Goal: Task Accomplishment & Management: Manage account settings

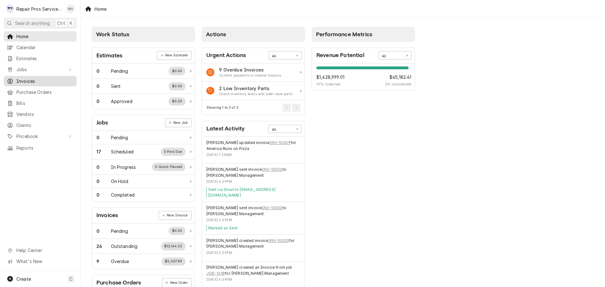
click at [16, 78] on span "Invoices" at bounding box center [44, 81] width 57 height 7
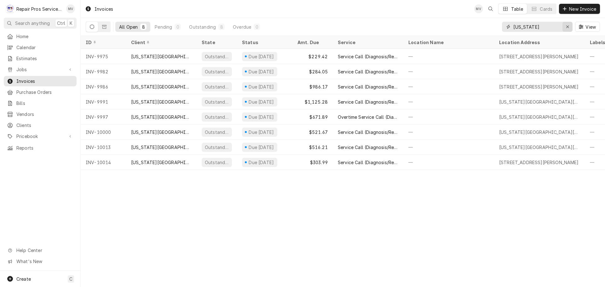
click at [567, 26] on icon "Erase input" at bounding box center [567, 27] width 3 height 3
click at [538, 27] on input "Dynamic Content Wrapper" at bounding box center [542, 27] width 59 height 10
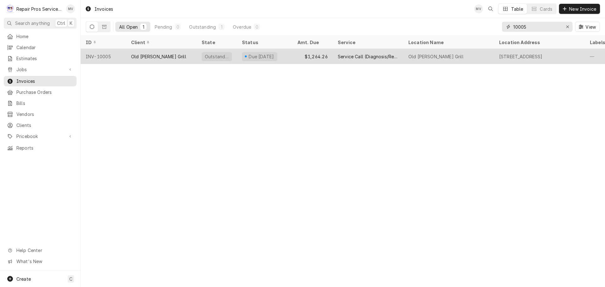
type input "10005"
click at [186, 57] on div "Old [PERSON_NAME] Grill" at bounding box center [161, 56] width 71 height 15
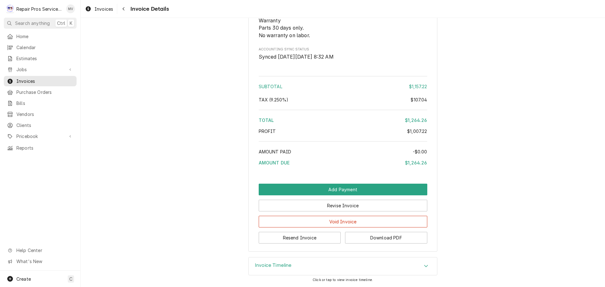
scroll to position [1348, 0]
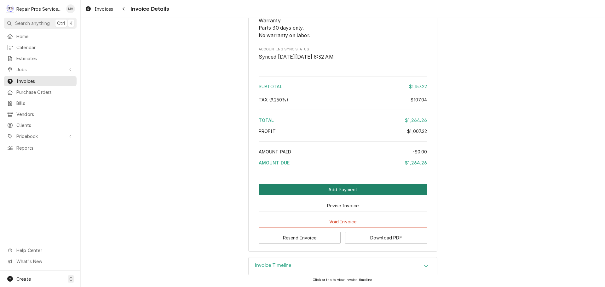
click at [335, 187] on button "Add Payment" at bounding box center [343, 190] width 169 height 12
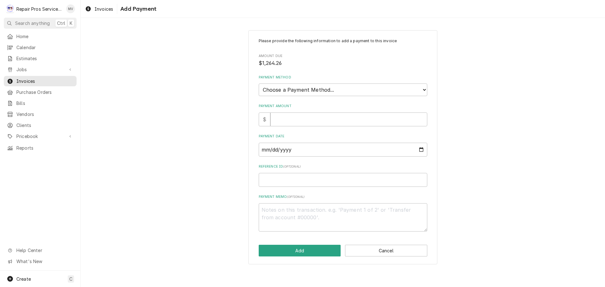
click at [306, 88] on select "Choose a Payment Method... Cash Check Credit/Debit Card ACH/eCheck Other" at bounding box center [343, 89] width 169 height 13
select select "2"
click at [259, 83] on select "Choose a Payment Method... Cash Check Credit/Debit Card ACH/eCheck Other" at bounding box center [343, 89] width 169 height 13
click at [301, 120] on input "Payment Amount" at bounding box center [348, 119] width 157 height 14
type textarea "x"
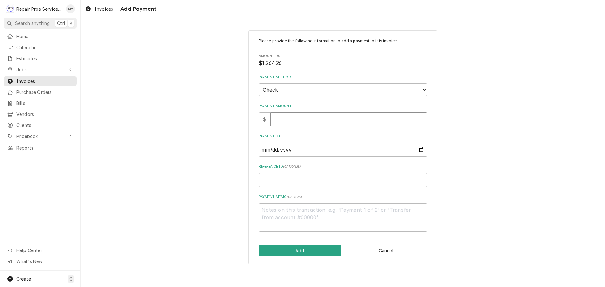
type input "1"
type textarea "x"
type input "12"
type textarea "x"
type input "126"
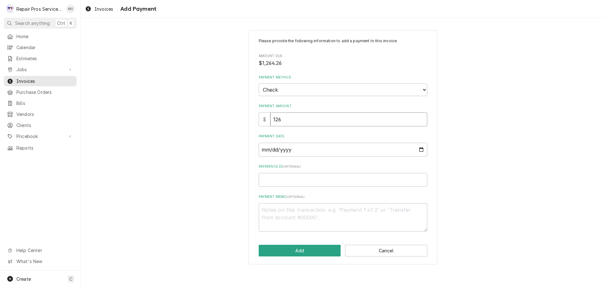
type textarea "x"
type input "1264"
type textarea "x"
type input "1264.2"
type textarea "x"
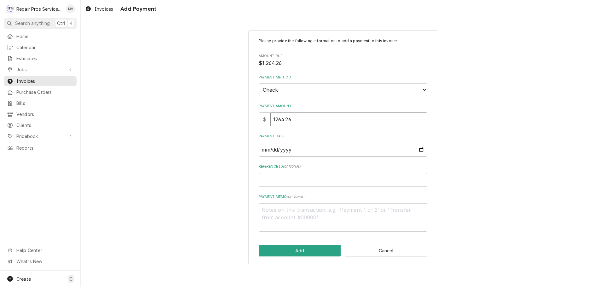
type input "1264.26"
click at [422, 149] on input "Payment Date" at bounding box center [343, 150] width 169 height 14
type textarea "x"
type input "2025-10-10"
click at [294, 180] on input "Reference ID ( optional )" at bounding box center [343, 180] width 169 height 14
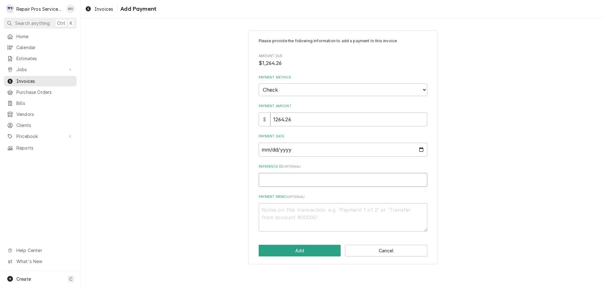
type textarea "x"
type input "1"
type textarea "x"
type input "10"
type textarea "x"
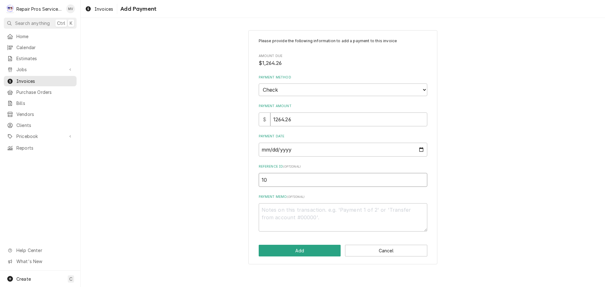
type input "100"
type textarea "x"
type input "1000"
type textarea "x"
type input "10005"
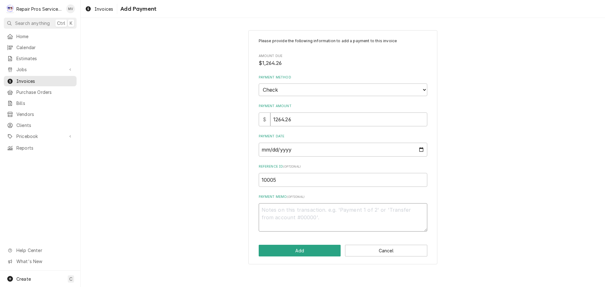
click at [282, 208] on textarea "Payment Memo ( optional )" at bounding box center [343, 217] width 169 height 28
type textarea "x"
type textarea "9"
type textarea "x"
type textarea "95"
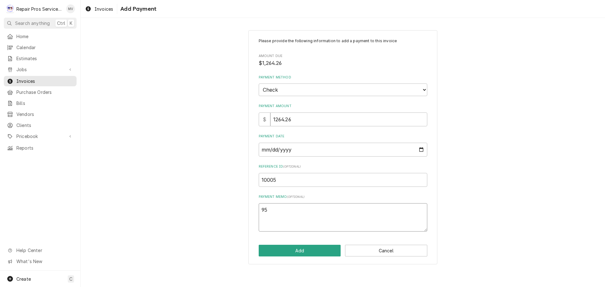
type textarea "x"
type textarea "952"
type textarea "x"
type textarea "95"
type textarea "x"
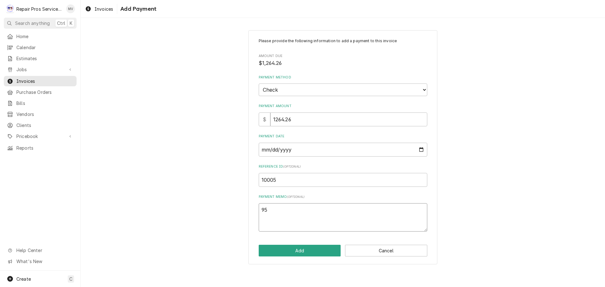
type textarea "954"
type textarea "x"
type textarea "9540"
click at [295, 254] on button "Add" at bounding box center [300, 251] width 82 height 12
type textarea "x"
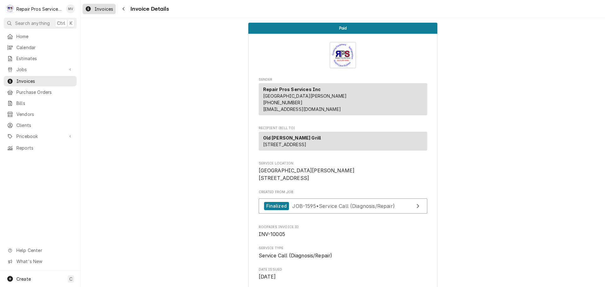
click at [102, 7] on span "Invoices" at bounding box center [103, 9] width 19 height 7
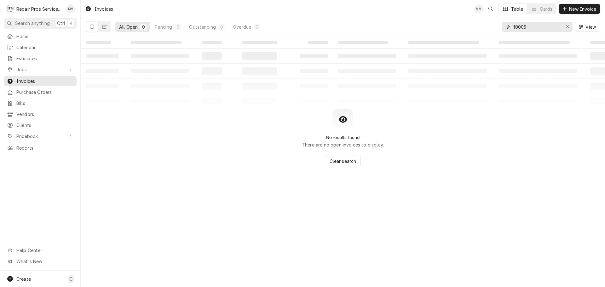
drag, startPoint x: 542, startPoint y: 29, endPoint x: 499, endPoint y: 32, distance: 43.6
click at [499, 32] on div "All Open 0 Pending 0 Outstanding 0 Overdue 0 10005 View" at bounding box center [343, 27] width 514 height 18
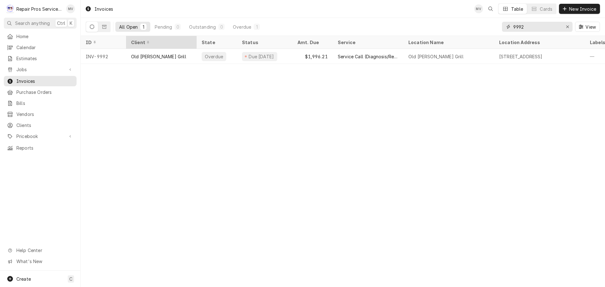
type input "9992"
click at [131, 47] on th "Client" at bounding box center [161, 42] width 71 height 13
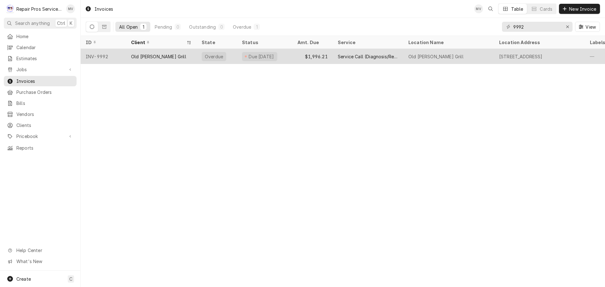
click at [163, 57] on div "Old [PERSON_NAME] Grill" at bounding box center [158, 56] width 55 height 7
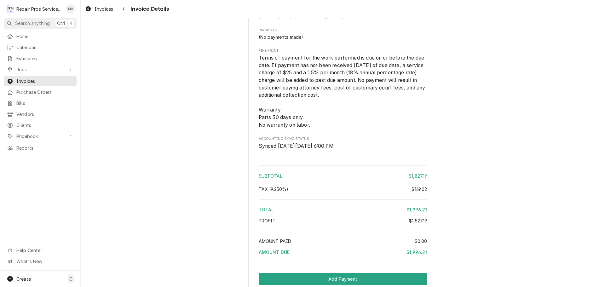
scroll to position [1370, 0]
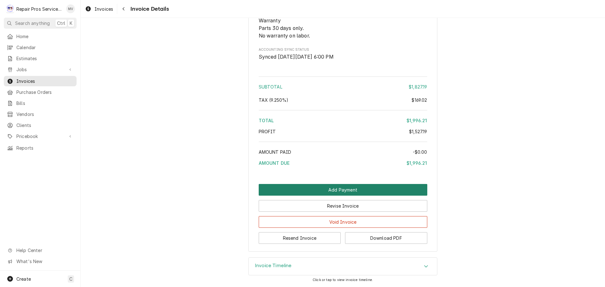
click at [336, 190] on button "Add Payment" at bounding box center [343, 190] width 169 height 12
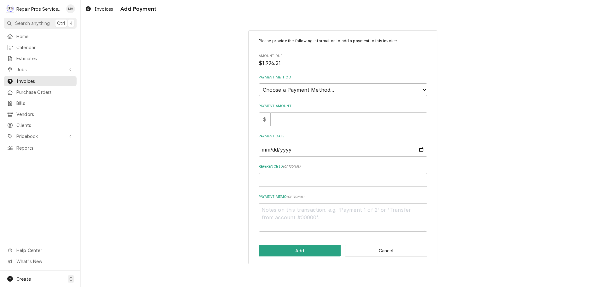
click at [312, 89] on select "Choose a Payment Method... Cash Check Credit/Debit Card ACH/eCheck Other" at bounding box center [343, 89] width 169 height 13
select select "2"
click at [259, 83] on select "Choose a Payment Method... Cash Check Credit/Debit Card ACH/eCheck Other" at bounding box center [343, 89] width 169 height 13
click at [312, 116] on input "Payment Amount" at bounding box center [348, 119] width 157 height 14
type textarea "x"
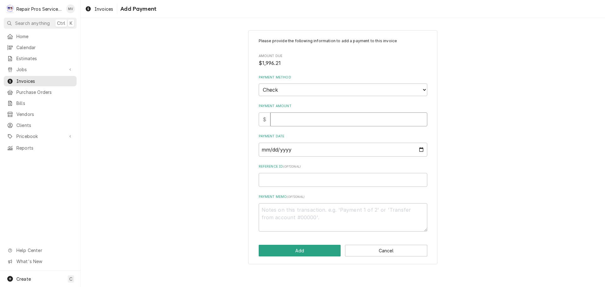
type input "1"
type textarea "x"
type input "19"
type textarea "x"
type input "199"
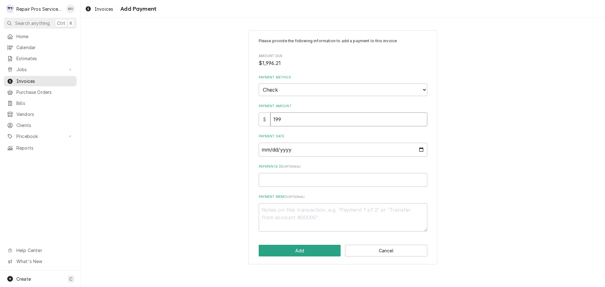
type textarea "x"
type input "1996"
type textarea "x"
type input "1996.2"
type textarea "x"
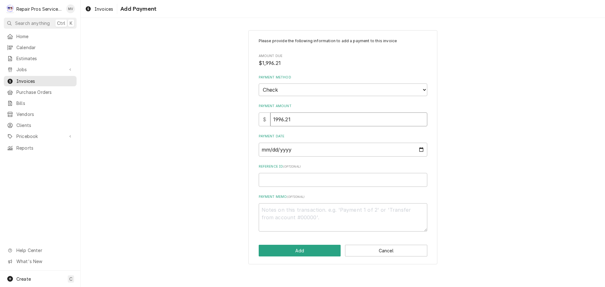
type input "1996.21"
click at [420, 150] on input "Payment Date" at bounding box center [343, 150] width 169 height 14
type input "2025-10-10"
click at [314, 178] on input "Reference ID ( optional )" at bounding box center [343, 180] width 169 height 14
type textarea "x"
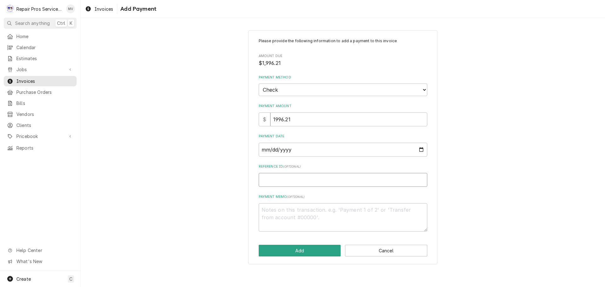
type input "9"
type textarea "x"
type input "99"
type textarea "x"
type input "999"
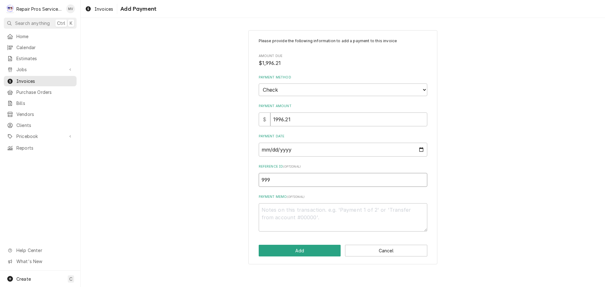
type textarea "x"
type input "9992"
click at [294, 209] on textarea "Payment Memo ( optional )" at bounding box center [343, 217] width 169 height 28
type textarea "x"
type textarea "9"
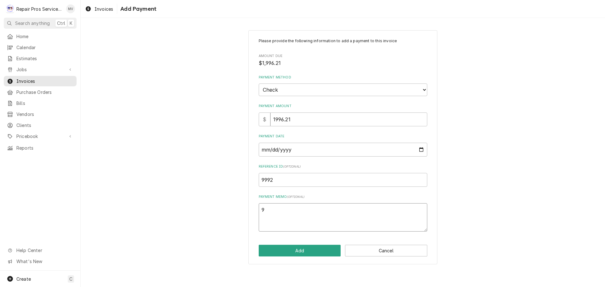
type textarea "x"
type textarea "95"
type textarea "x"
type textarea "952"
type textarea "x"
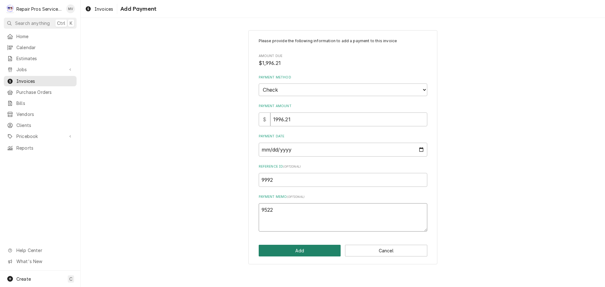
type textarea "9522"
click at [294, 254] on button "Add" at bounding box center [300, 251] width 82 height 12
type textarea "x"
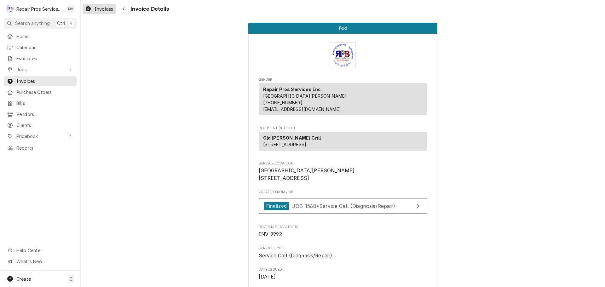
click at [104, 8] on span "Invoices" at bounding box center [103, 9] width 19 height 7
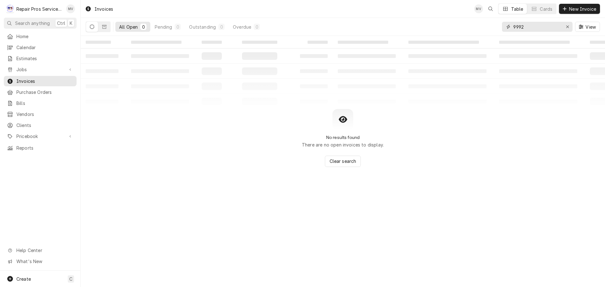
drag, startPoint x: 529, startPoint y: 28, endPoint x: 511, endPoint y: 25, distance: 18.3
click at [512, 25] on div "9992" at bounding box center [537, 27] width 71 height 10
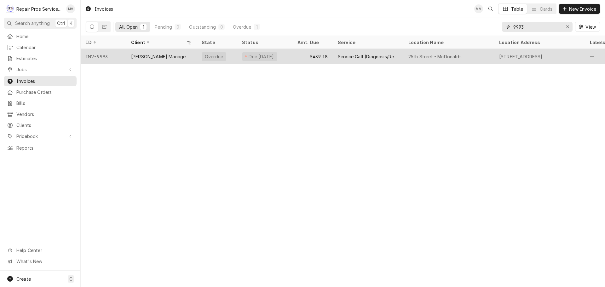
type input "9993"
click at [140, 58] on div "[PERSON_NAME] Management" at bounding box center [161, 56] width 60 height 7
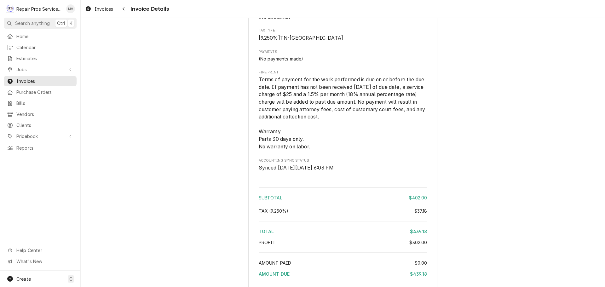
scroll to position [1134, 0]
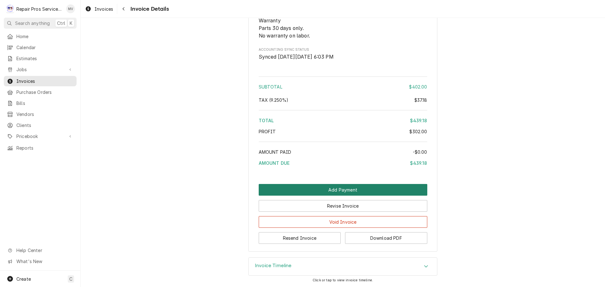
click at [348, 196] on button "Add Payment" at bounding box center [343, 190] width 169 height 12
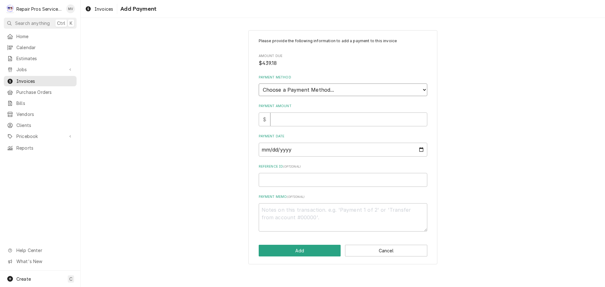
click at [298, 94] on select "Choose a Payment Method... Cash Check Credit/Debit Card ACH/eCheck Other" at bounding box center [343, 89] width 169 height 13
select select "2"
click at [259, 83] on select "Choose a Payment Method... Cash Check Credit/Debit Card ACH/eCheck Other" at bounding box center [343, 89] width 169 height 13
click at [296, 118] on input "Payment Amount" at bounding box center [348, 119] width 157 height 14
type textarea "x"
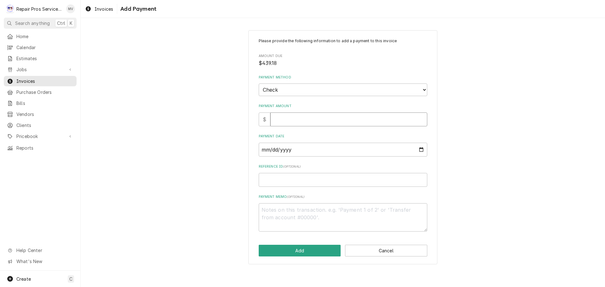
type input "4"
type textarea "x"
type input "43"
type textarea "x"
type input "439"
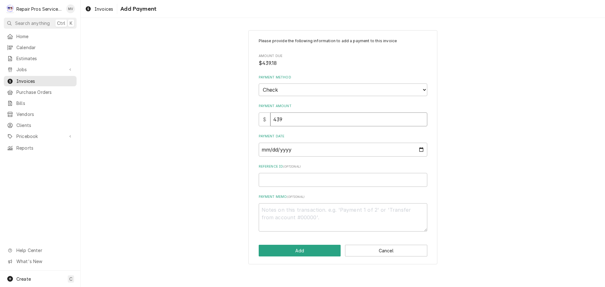
type textarea "x"
type input "439.1"
type textarea "x"
type input "439.18"
click at [421, 150] on input "Payment Date" at bounding box center [343, 150] width 169 height 14
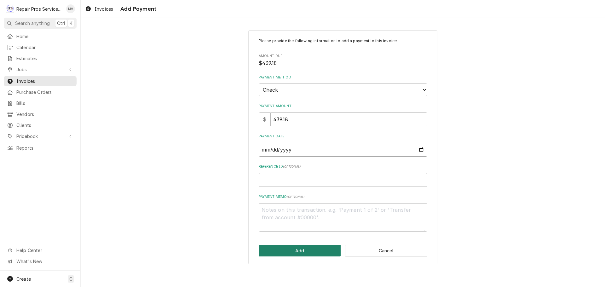
type textarea "x"
type input "2025-10-10"
click at [304, 181] on input "Reference ID ( optional )" at bounding box center [343, 180] width 169 height 14
type textarea "x"
type input "9"
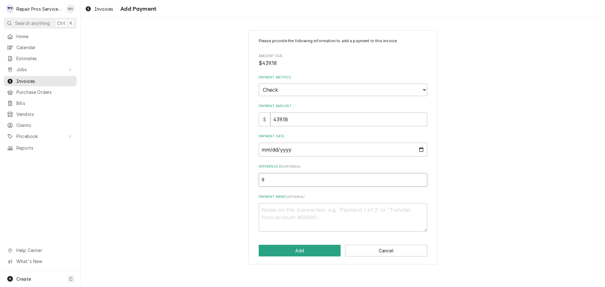
type textarea "x"
type input "99"
type textarea "x"
type input "999"
type textarea "x"
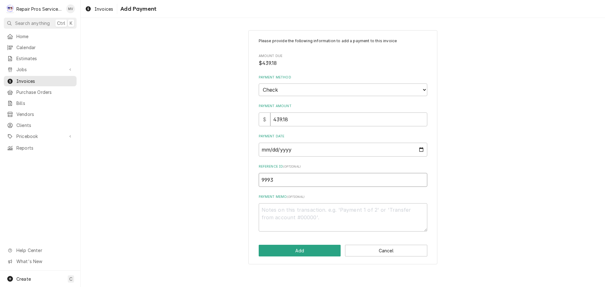
type input "9993"
click at [303, 209] on textarea "Payment Memo ( optional )" at bounding box center [343, 217] width 169 height 28
type textarea "x"
type textarea "1"
type textarea "x"
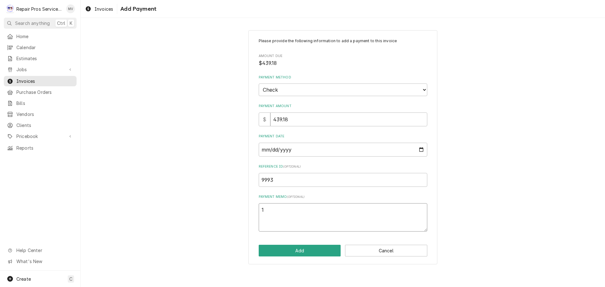
type textarea "11"
type textarea "x"
type textarea "111"
type textarea "x"
type textarea "1111"
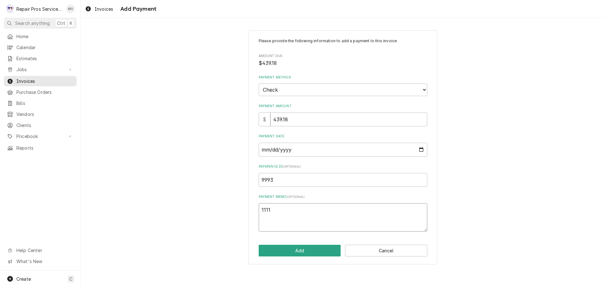
type textarea "x"
type textarea "11111"
type textarea "x"
drag, startPoint x: 283, startPoint y: 208, endPoint x: 256, endPoint y: 205, distance: 27.2
click at [256, 205] on div "Please provide the following information to add a payment to this invoice Amoun…" at bounding box center [342, 147] width 189 height 234
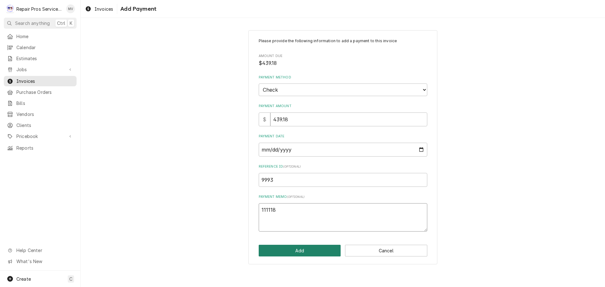
type textarea "111118"
click at [318, 251] on button "Add" at bounding box center [300, 251] width 82 height 12
type textarea "x"
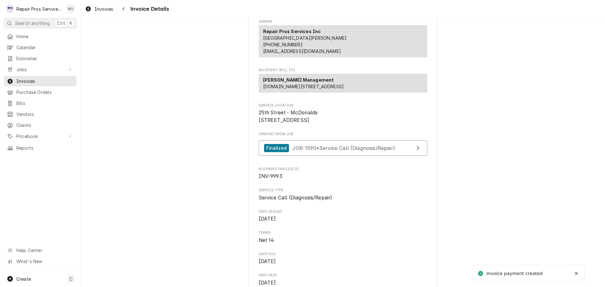
scroll to position [63, 0]
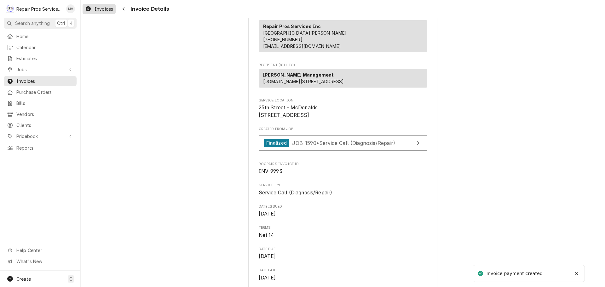
click at [103, 11] on span "Invoices" at bounding box center [103, 9] width 19 height 7
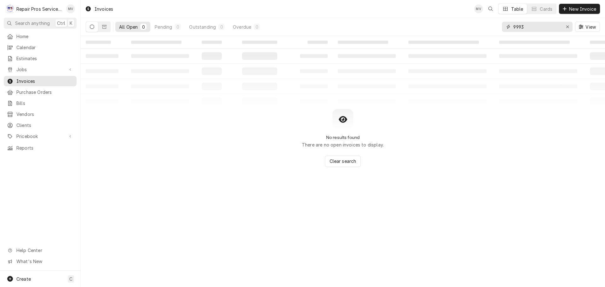
click at [541, 24] on input "9993" at bounding box center [536, 27] width 47 height 10
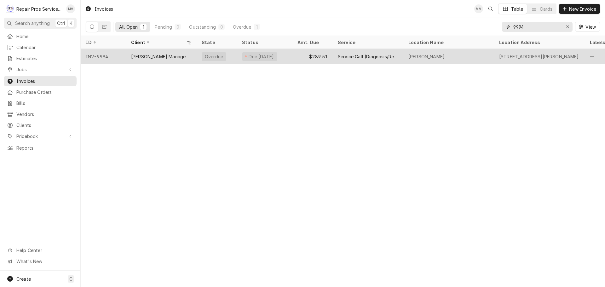
type input "9994"
click at [116, 51] on div "INV-9994" at bounding box center [103, 56] width 45 height 15
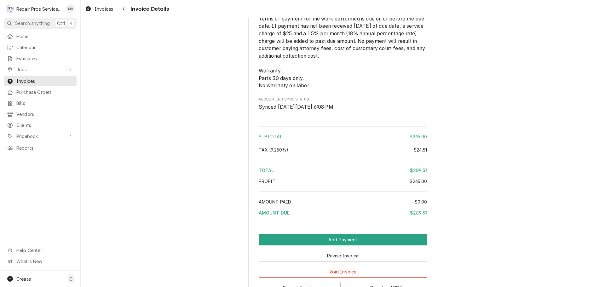
scroll to position [894, 0]
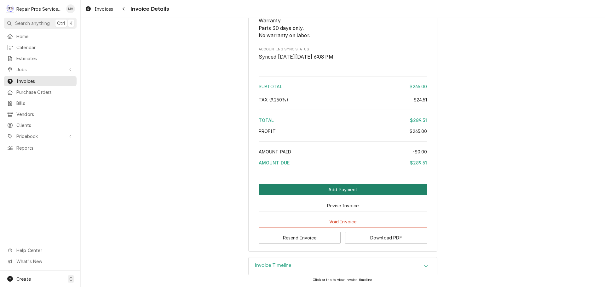
click at [324, 186] on button "Add Payment" at bounding box center [343, 190] width 169 height 12
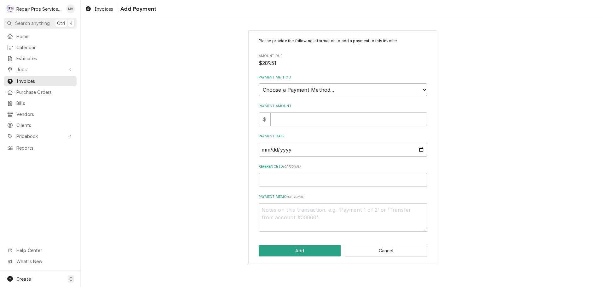
click at [278, 89] on select "Choose a Payment Method... Cash Check Credit/Debit Card ACH/eCheck Other" at bounding box center [343, 89] width 169 height 13
select select "2"
click at [259, 83] on select "Choose a Payment Method... Cash Check Credit/Debit Card ACH/eCheck Other" at bounding box center [343, 89] width 169 height 13
click at [281, 113] on input "Payment Amount" at bounding box center [348, 119] width 157 height 14
type textarea "x"
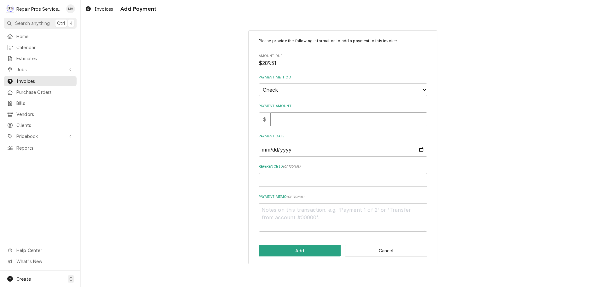
type input "2"
type textarea "x"
type input "28"
type textarea "x"
type input "289"
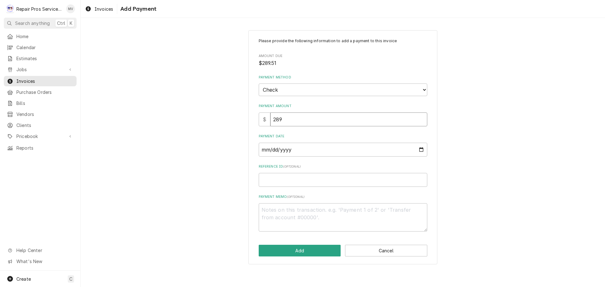
type textarea "x"
type input "289.5"
type textarea "x"
type input "289.51"
click at [423, 150] on input "Payment Date" at bounding box center [343, 150] width 169 height 14
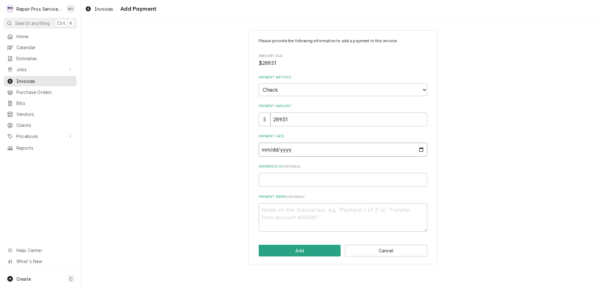
type input "[DATE]"
click at [311, 178] on input "Reference ID ( optional )" at bounding box center [343, 180] width 169 height 14
type textarea "x"
type input "9"
type textarea "x"
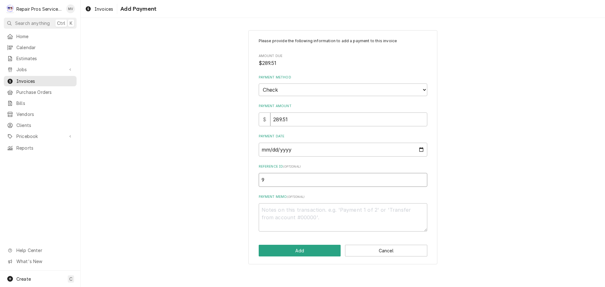
type input "99"
type textarea "x"
type input "999"
type textarea "x"
type input "9994"
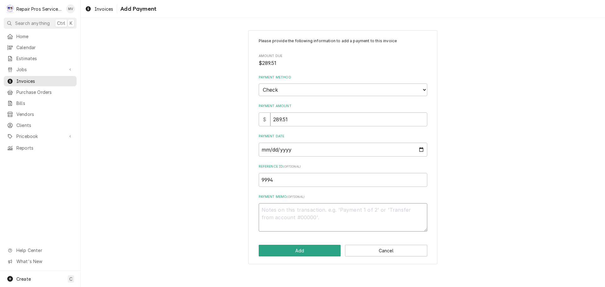
click at [307, 218] on textarea "Payment Memo ( optional )" at bounding box center [343, 217] width 169 height 28
paste textarea "111118"
type textarea "x"
type textarea "111118"
click at [303, 249] on button "Add" at bounding box center [300, 251] width 82 height 12
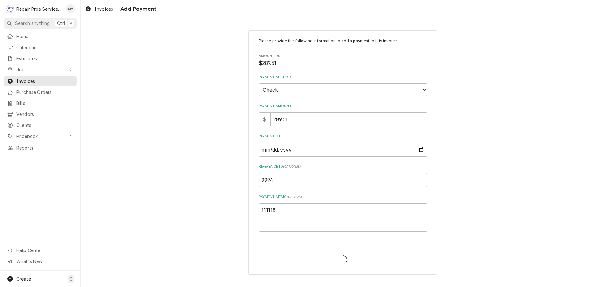
type textarea "x"
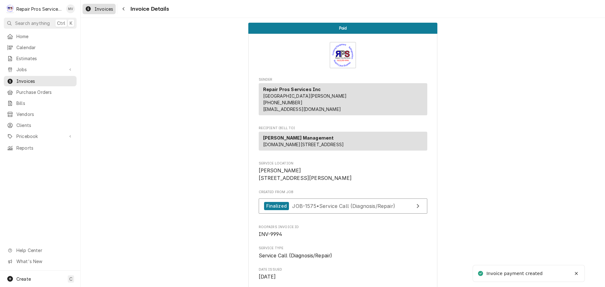
click at [94, 9] on span "Invoices" at bounding box center [103, 9] width 19 height 7
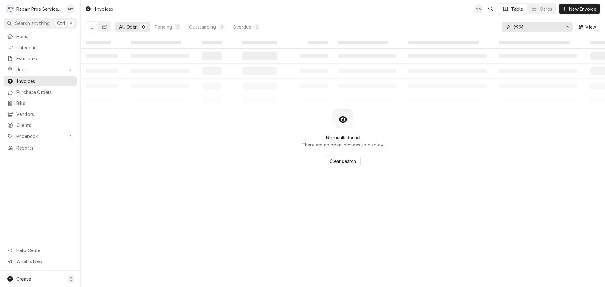
click at [548, 25] on input "9994" at bounding box center [536, 27] width 47 height 10
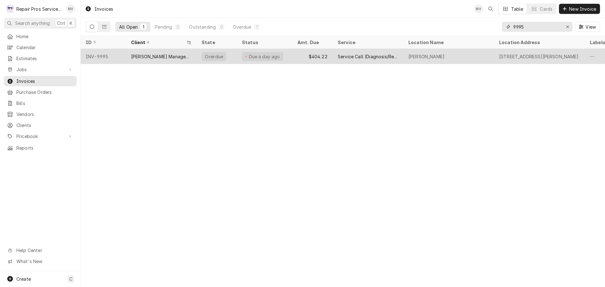
type input "9995"
click at [121, 52] on div "INV-9995" at bounding box center [103, 56] width 45 height 15
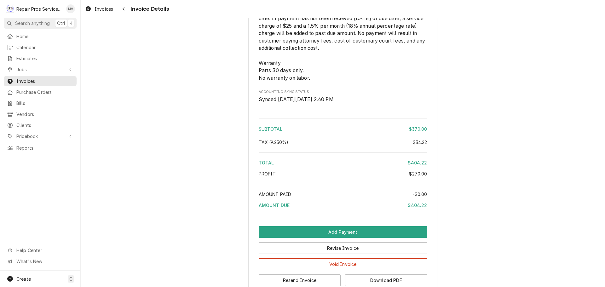
scroll to position [1036, 0]
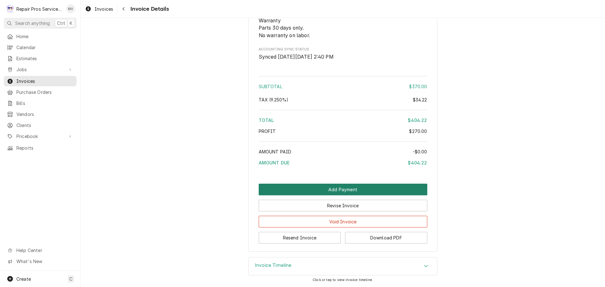
click at [315, 189] on button "Add Payment" at bounding box center [343, 190] width 169 height 12
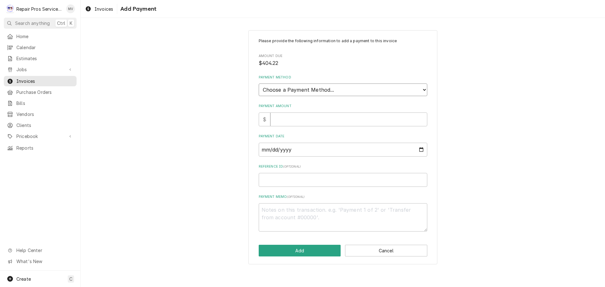
click at [289, 85] on select "Choose a Payment Method... Cash Check Credit/Debit Card ACH/eCheck Other" at bounding box center [343, 89] width 169 height 13
select select "2"
click at [259, 83] on select "Choose a Payment Method... Cash Check Credit/Debit Card ACH/eCheck Other" at bounding box center [343, 89] width 169 height 13
click at [286, 117] on input "Payment Amount" at bounding box center [348, 119] width 157 height 14
type textarea "x"
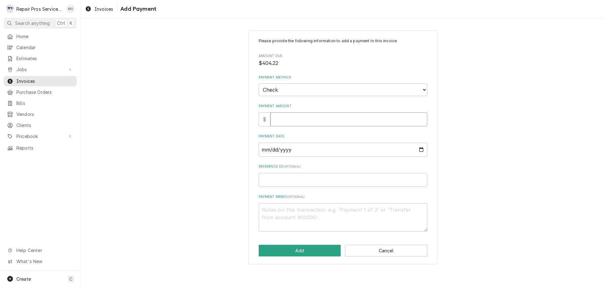
type input "4"
type textarea "x"
type input "40"
type textarea "x"
type input "404"
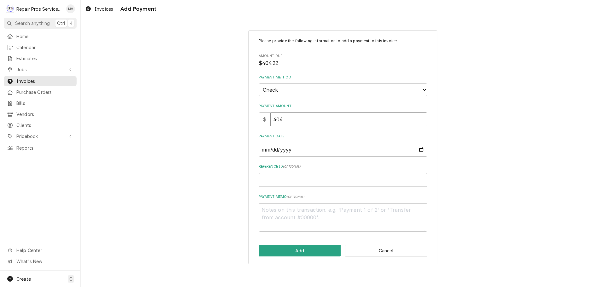
type textarea "x"
type input "4042"
type textarea "x"
type input "40422"
type textarea "x"
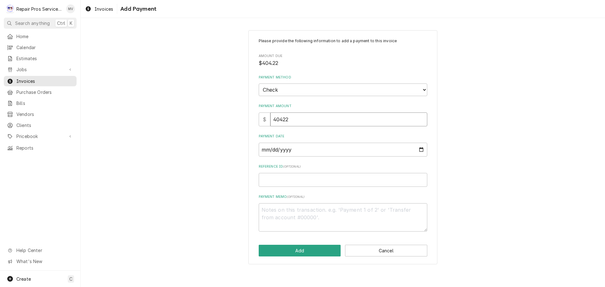
type input "4042"
type textarea "x"
type input "404"
type textarea "x"
type input "404.2"
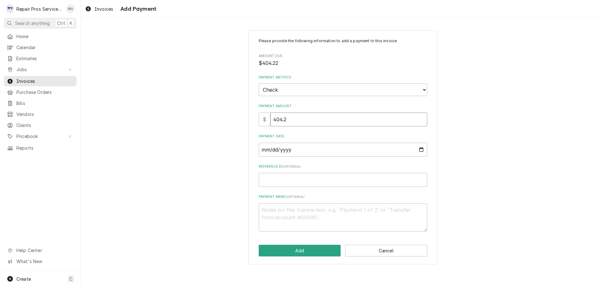
type textarea "x"
type input "404.22"
click at [343, 152] on input "Payment Date" at bounding box center [343, 150] width 169 height 14
click at [420, 150] on input "Payment Date" at bounding box center [343, 150] width 169 height 14
type textarea "x"
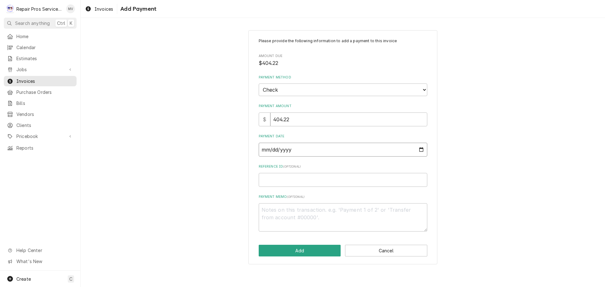
type input "2025-10-10"
click at [335, 184] on input "Reference ID ( optional )" at bounding box center [343, 180] width 169 height 14
type textarea "x"
type input "9"
type textarea "x"
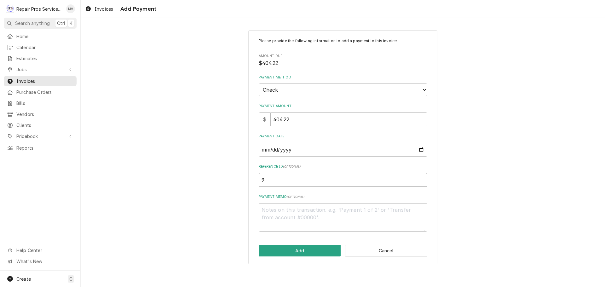
type input "99"
type textarea "x"
type input "999"
type textarea "x"
type input "9995"
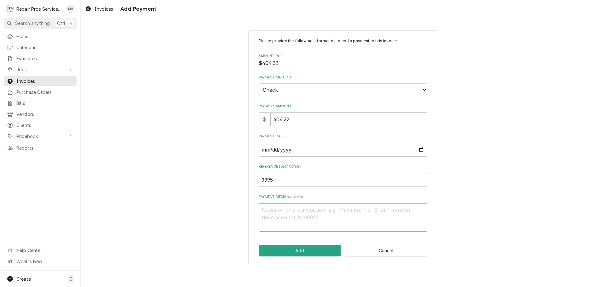
click at [330, 215] on textarea "Payment Memo ( optional )" at bounding box center [343, 217] width 169 height 28
drag, startPoint x: 324, startPoint y: 215, endPoint x: 290, endPoint y: 215, distance: 34.0
click at [292, 216] on textarea "Payment Memo ( optional )" at bounding box center [343, 217] width 169 height 28
paste textarea "111118"
type textarea "x"
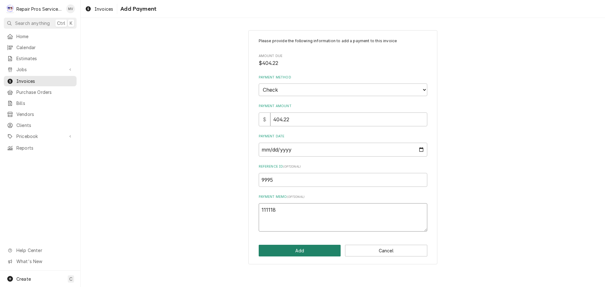
type textarea "111118"
click at [296, 247] on button "Add" at bounding box center [300, 251] width 82 height 12
type textarea "x"
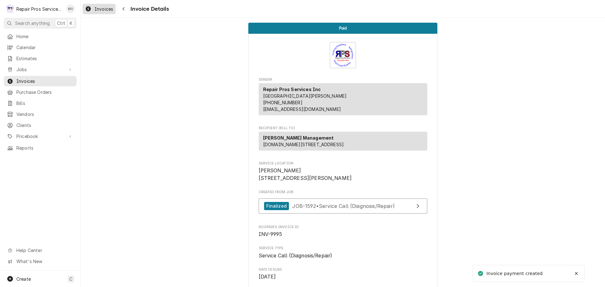
click at [106, 11] on span "Invoices" at bounding box center [103, 9] width 19 height 7
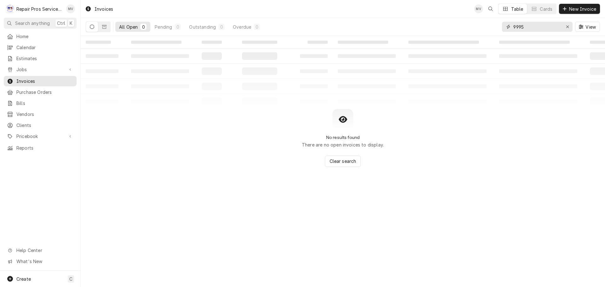
click at [536, 25] on input "9995" at bounding box center [536, 27] width 47 height 10
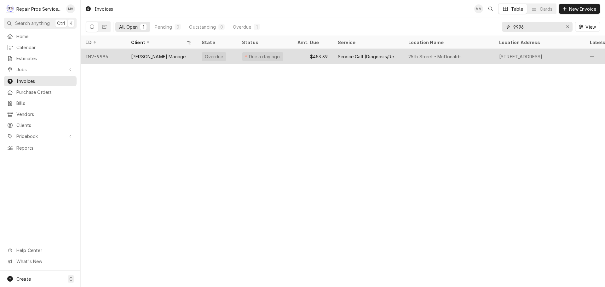
type input "9996"
click at [182, 54] on div "[PERSON_NAME] Management" at bounding box center [161, 56] width 71 height 15
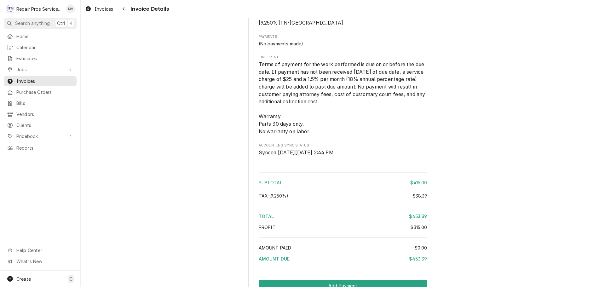
scroll to position [1098, 0]
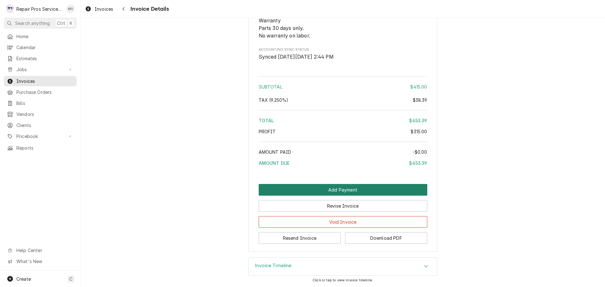
click at [340, 188] on button "Add Payment" at bounding box center [343, 190] width 169 height 12
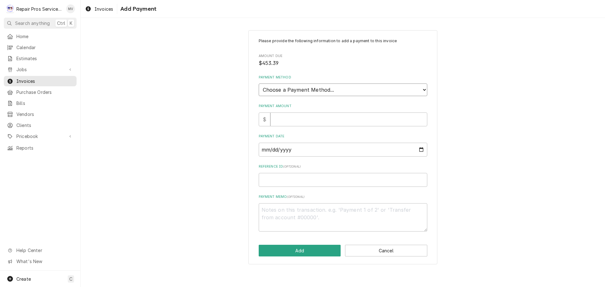
click at [319, 88] on select "Choose a Payment Method... Cash Check Credit/Debit Card ACH/eCheck Other" at bounding box center [343, 89] width 169 height 13
select select "2"
click at [259, 83] on select "Choose a Payment Method... Cash Check Credit/Debit Card ACH/eCheck Other" at bounding box center [343, 89] width 169 height 13
type textarea "x"
type input "4"
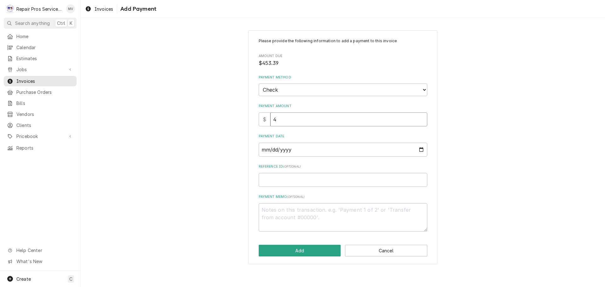
type textarea "x"
type input "45"
type textarea "x"
type input "453"
type textarea "x"
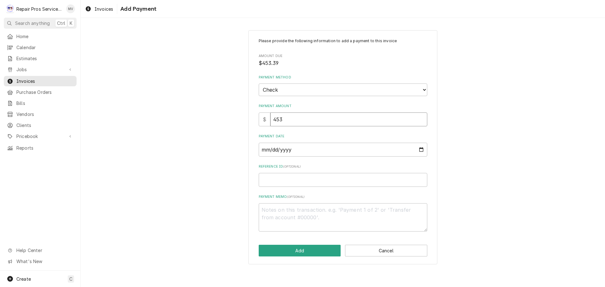
type input "453.3"
type textarea "x"
type input "453.39"
type input "0002-10-10"
type textarea "x"
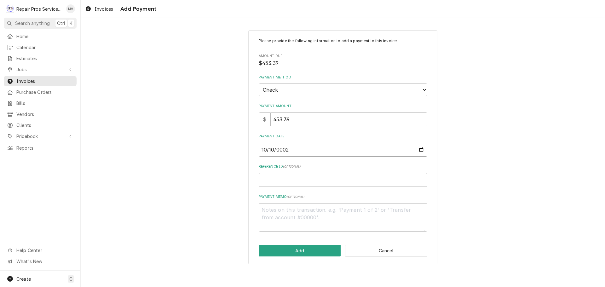
type input "0020-10-10"
type textarea "x"
type input "0202-10-10"
type textarea "x"
type input "2025-10-10"
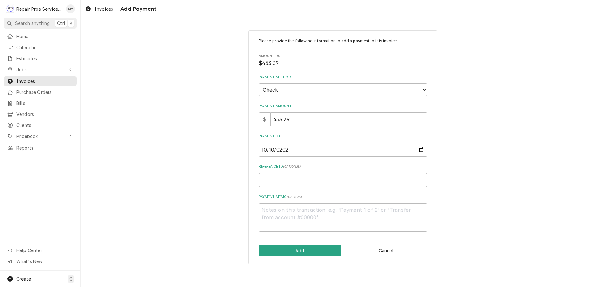
type textarea "x"
type input "9"
type textarea "x"
type input "99"
type textarea "x"
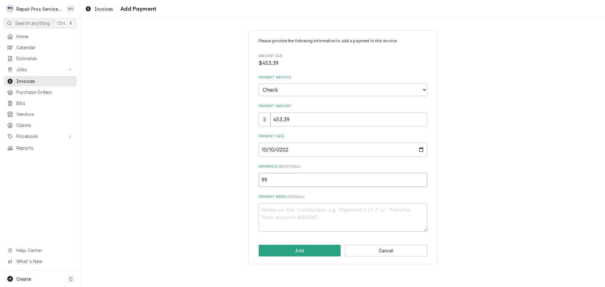
type input "999"
type textarea "x"
type input "9996"
paste textarea "111118"
type textarea "x"
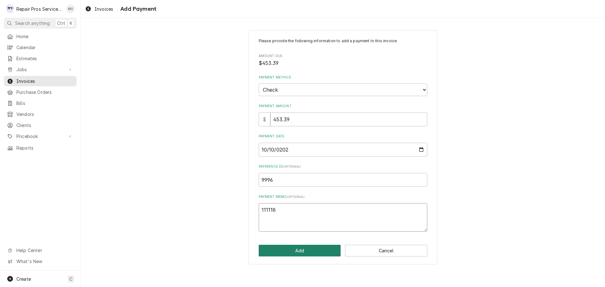
type textarea "111118"
click at [308, 253] on button "Add" at bounding box center [300, 251] width 82 height 12
type textarea "x"
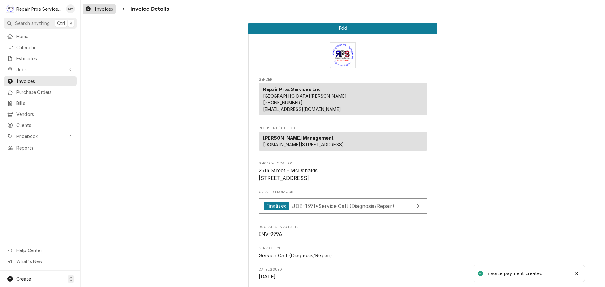
click at [101, 9] on span "Invoices" at bounding box center [103, 9] width 19 height 7
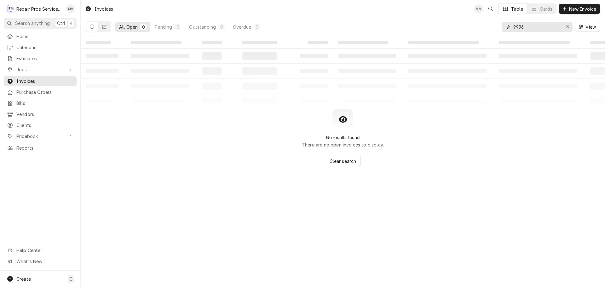
click at [528, 28] on input "9996" at bounding box center [536, 27] width 47 height 10
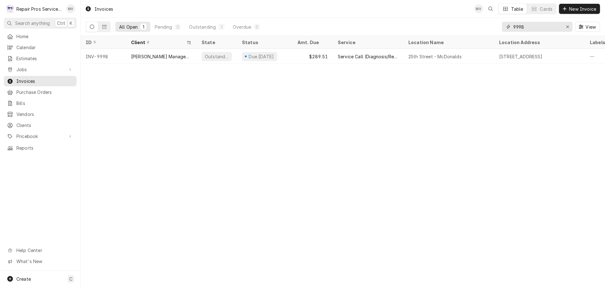
drag, startPoint x: 528, startPoint y: 28, endPoint x: 519, endPoint y: 26, distance: 8.9
type input "9998"
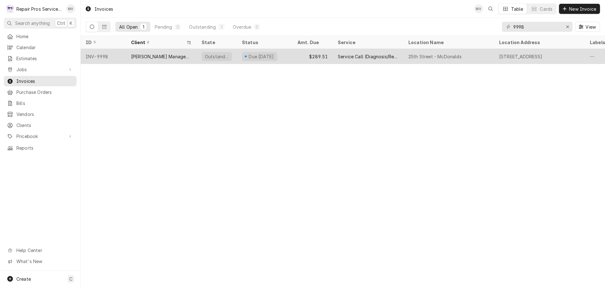
drag, startPoint x: 519, startPoint y: 26, endPoint x: 125, endPoint y: 57, distance: 395.6
click at [125, 57] on div "INV-9998" at bounding box center [103, 56] width 45 height 15
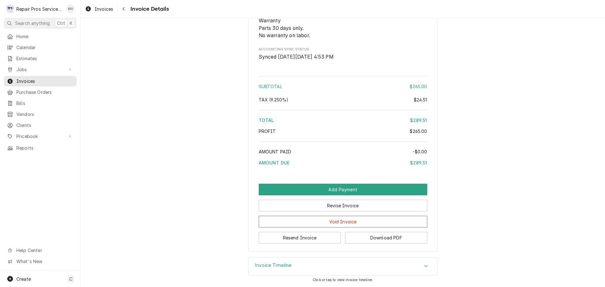
scroll to position [894, 0]
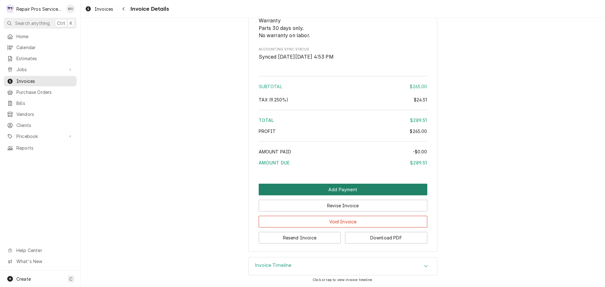
click at [336, 189] on button "Add Payment" at bounding box center [343, 190] width 169 height 12
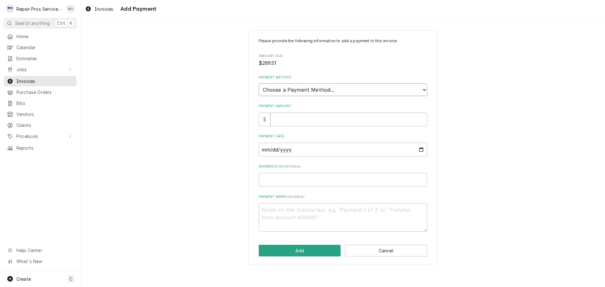
click at [289, 92] on select "Choose a Payment Method... Cash Check Credit/Debit Card ACH/eCheck Other" at bounding box center [343, 89] width 169 height 13
select select "2"
click at [259, 83] on select "Choose a Payment Method... Cash Check Credit/Debit Card ACH/eCheck Other" at bounding box center [343, 89] width 169 height 13
type textarea "x"
type input "2"
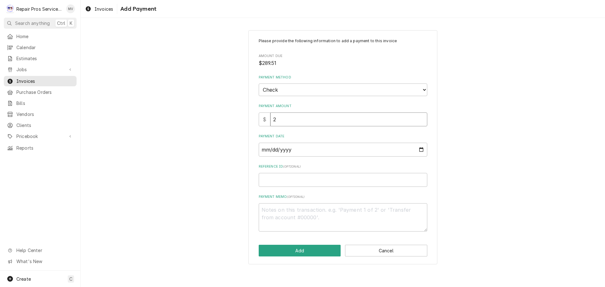
type textarea "x"
type input "28"
type textarea "x"
type input "289"
type textarea "x"
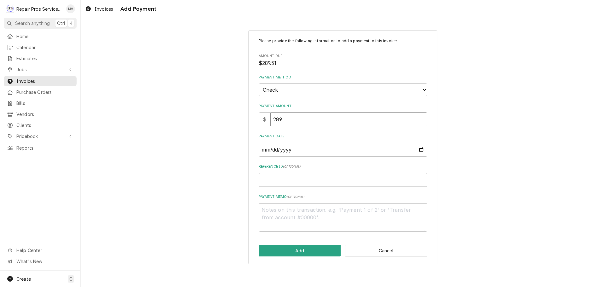
type input "289.5"
type textarea "x"
type input "289.51"
type input "0002-10-10"
type textarea "x"
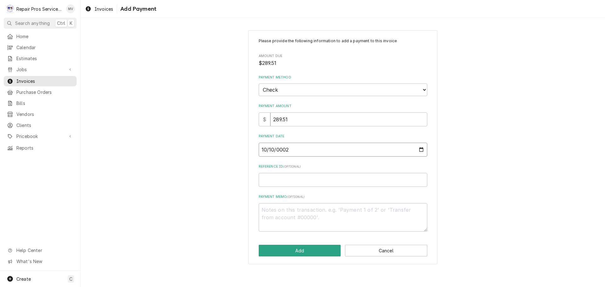
type input "0020-10-10"
type textarea "x"
type input "0202-10-10"
type textarea "x"
type input "2025-10-10"
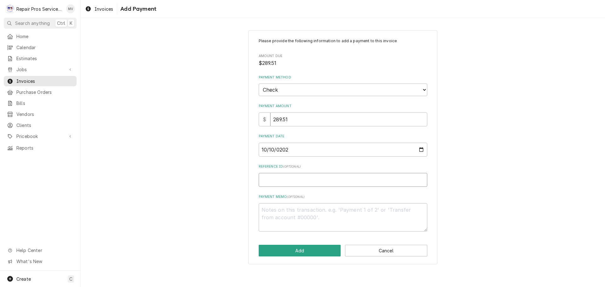
type textarea "x"
type input "9"
type textarea "x"
type input "99"
type textarea "x"
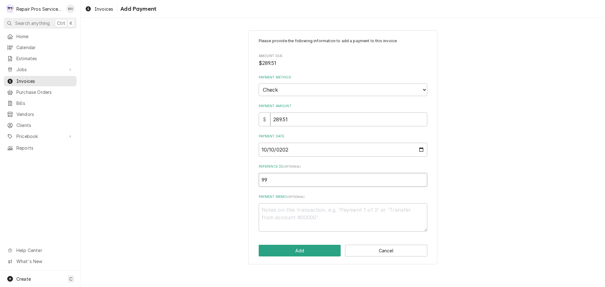
type input "999"
type textarea "x"
type input "9998"
paste textarea "111118"
type textarea "x"
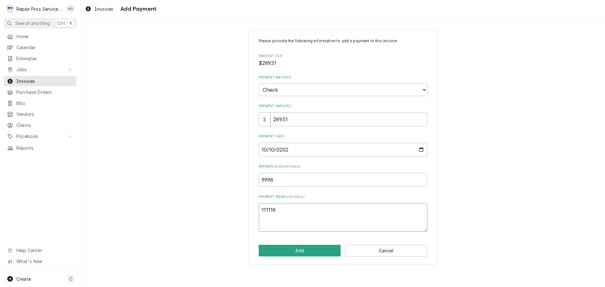
type textarea "111118"
click button "Add" at bounding box center [300, 251] width 82 height 12
type textarea "x"
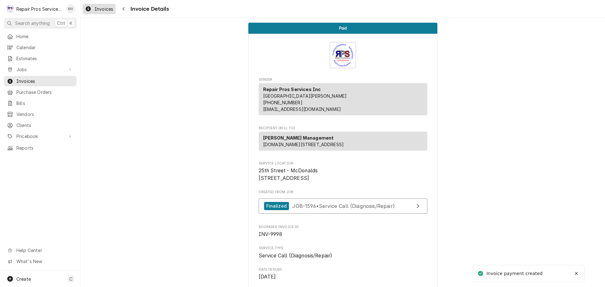
click at [96, 9] on span "Invoices" at bounding box center [103, 9] width 19 height 7
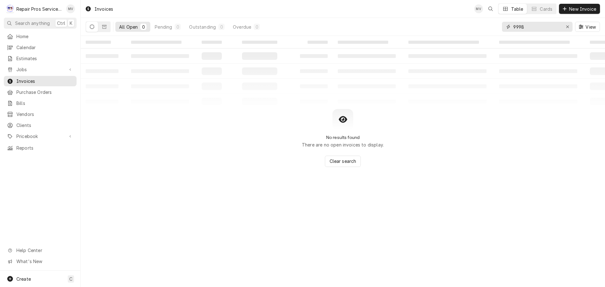
click at [538, 25] on input "9998" at bounding box center [536, 27] width 47 height 10
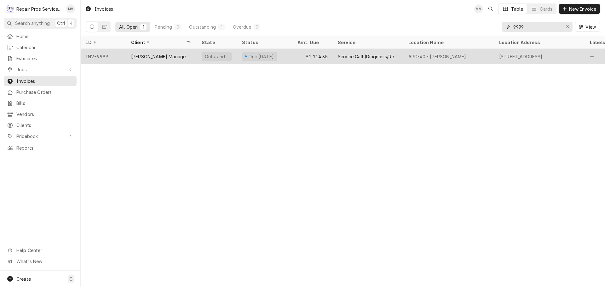
type input "9999"
click at [189, 61] on div "[PERSON_NAME] Management" at bounding box center [161, 56] width 71 height 15
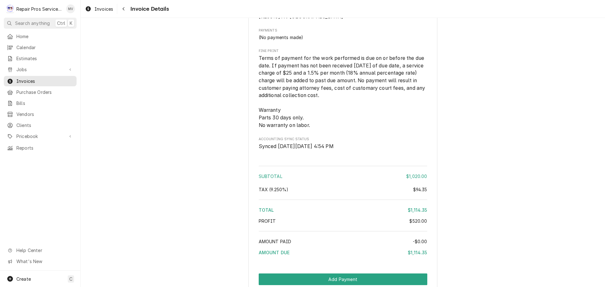
scroll to position [1291, 0]
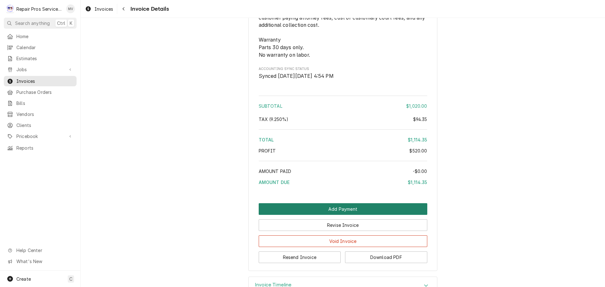
click at [333, 215] on button "Add Payment" at bounding box center [343, 209] width 169 height 12
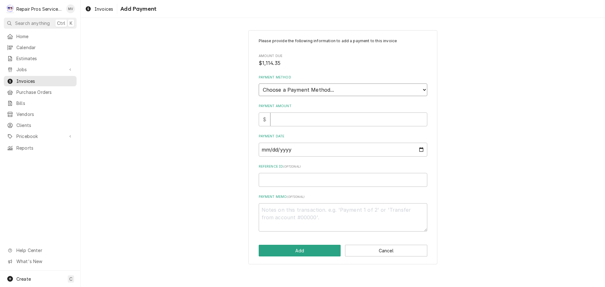
click at [352, 93] on select "Choose a Payment Method... Cash Check Credit/Debit Card ACH/eCheck Other" at bounding box center [343, 89] width 169 height 13
select select "2"
click at [259, 83] on select "Choose a Payment Method... Cash Check Credit/Debit Card ACH/eCheck Other" at bounding box center [343, 89] width 169 height 13
type textarea "x"
type input "1"
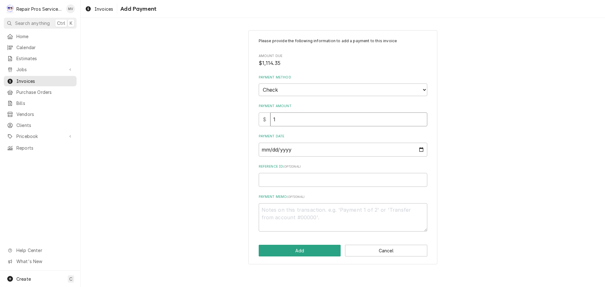
type textarea "x"
type input "11"
type textarea "x"
type input "111"
type textarea "x"
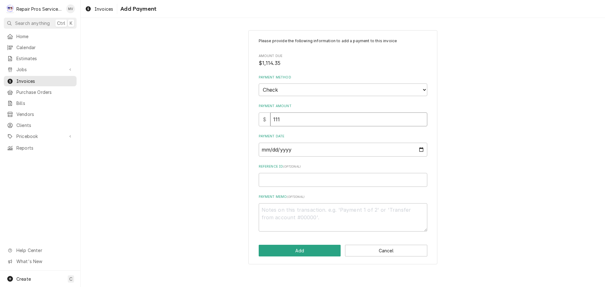
type input "1114"
type textarea "x"
type input "11143"
type textarea "x"
type input "1114"
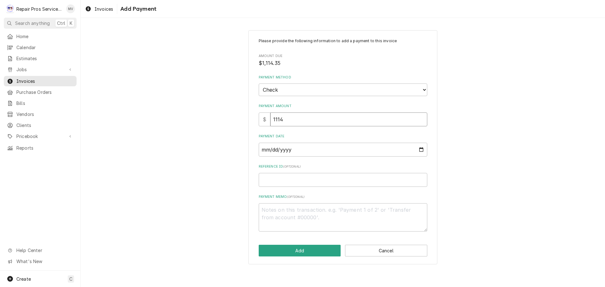
type textarea "x"
type input "1114.3"
type textarea "x"
type input "1114.35"
type input "0002-10-10"
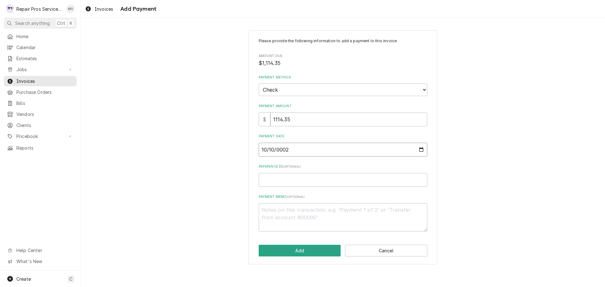
type textarea "x"
type input "0020-10-10"
type textarea "x"
type input "0202-10-10"
type textarea "x"
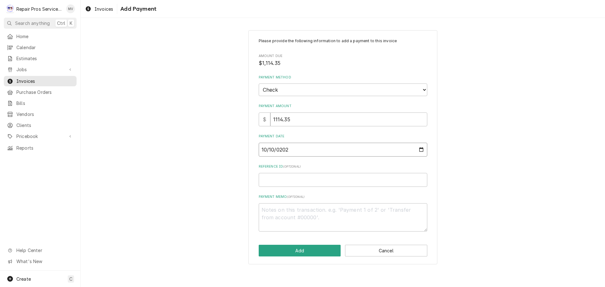
type input "2020-10-10"
type textarea "x"
type input "0005-10-10"
type textarea "x"
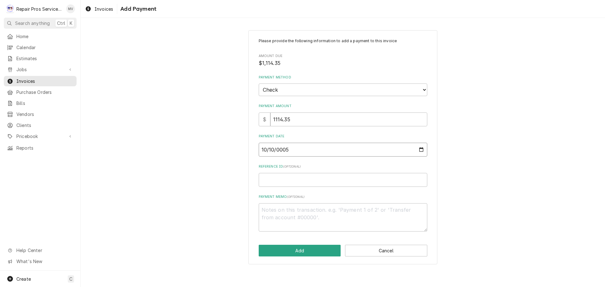
type input "0002-10-10"
type textarea "x"
type input "0020-10-10"
type textarea "x"
type input "0202-10-10"
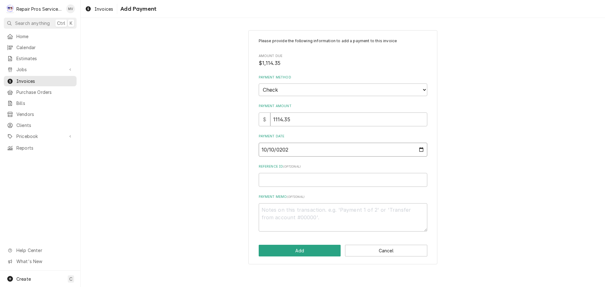
type textarea "x"
type input "2025-10-10"
type textarea "x"
type input "9"
type textarea "x"
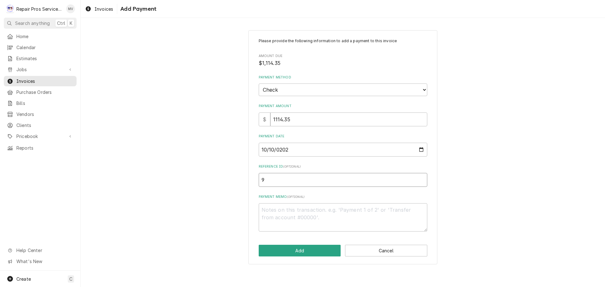
type input "99"
type textarea "x"
type input "999"
type textarea "x"
type input "9999"
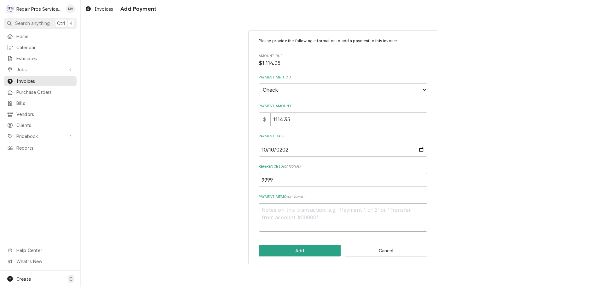
paste textarea "111118"
type textarea "x"
type textarea "111118"
click at [325, 253] on button "Add" at bounding box center [300, 251] width 82 height 12
type textarea "x"
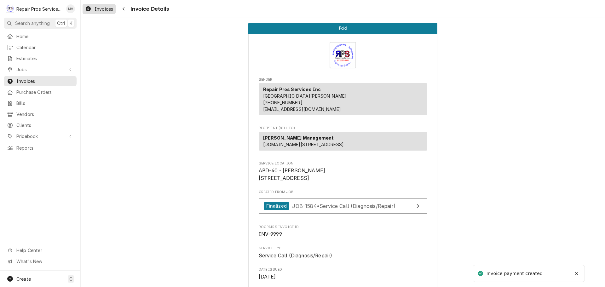
click at [110, 10] on span "Invoices" at bounding box center [103, 9] width 19 height 7
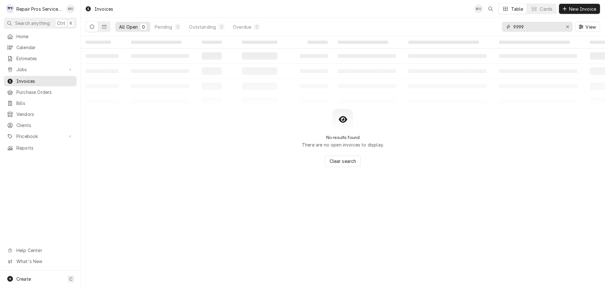
drag, startPoint x: 533, startPoint y: 24, endPoint x: 436, endPoint y: 26, distance: 97.7
click at [436, 26] on div "All Open 0 Pending 0 Outstanding 0 Overdue 0 9999 View" at bounding box center [343, 27] width 514 height 18
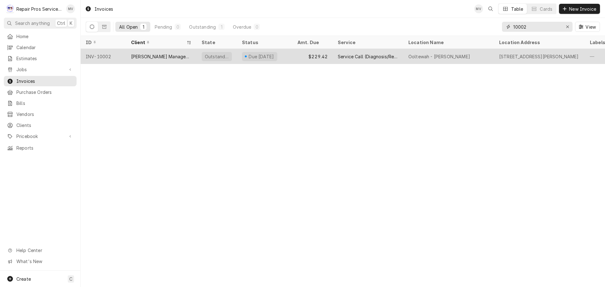
type input "10002"
click at [169, 59] on div "[PERSON_NAME] Management" at bounding box center [161, 56] width 71 height 15
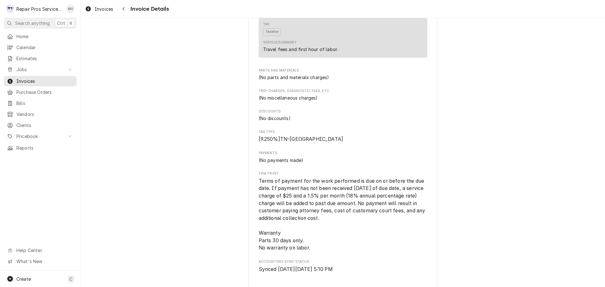
scroll to position [894, 0]
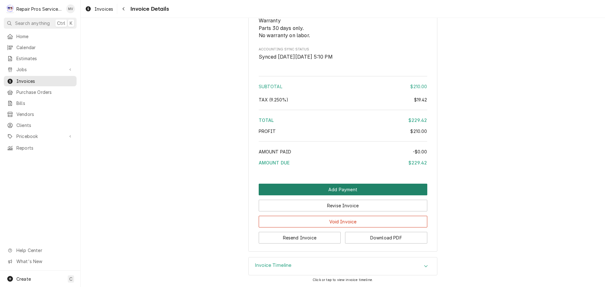
click at [314, 188] on button "Add Payment" at bounding box center [343, 190] width 169 height 12
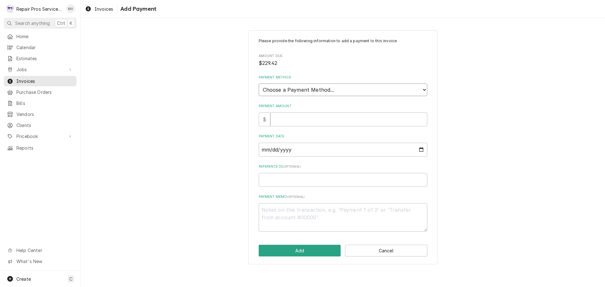
click at [275, 91] on select "Choose a Payment Method... Cash Check Credit/Debit Card ACH/eCheck Other" at bounding box center [343, 89] width 169 height 13
select select "2"
click at [259, 83] on select "Choose a Payment Method... Cash Check Credit/Debit Card ACH/eCheck Other" at bounding box center [343, 89] width 169 height 13
type textarea "x"
type input "2"
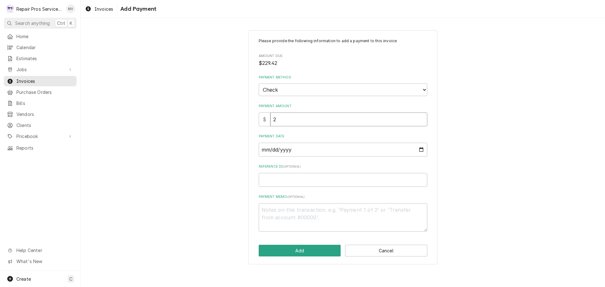
type textarea "x"
type input "22"
type textarea "x"
type input "222"
type textarea "x"
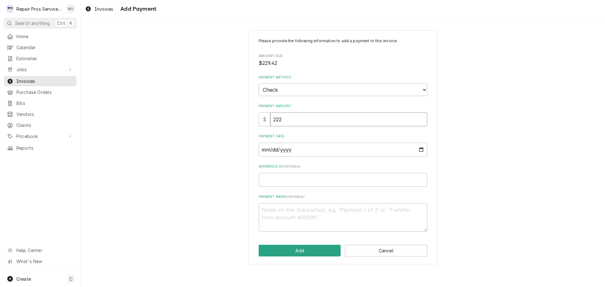
type input "22"
type textarea "x"
type input "229"
type textarea "x"
type input "229.4"
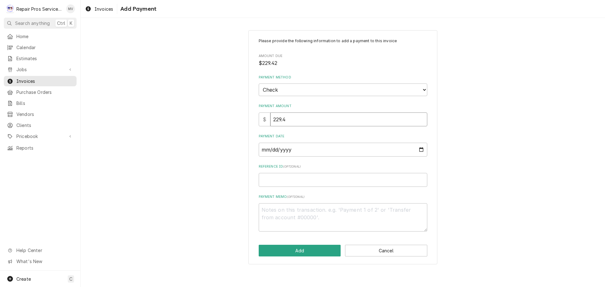
type textarea "x"
type input "229.42"
type input "0002-10-10"
type textarea "x"
type input "0020-10-10"
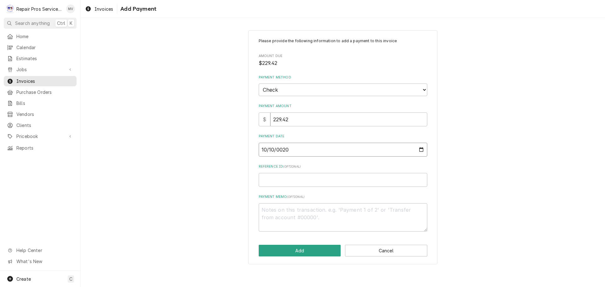
type textarea "x"
type input "0202-10-10"
type textarea "x"
type input "[DATE]"
type textarea "x"
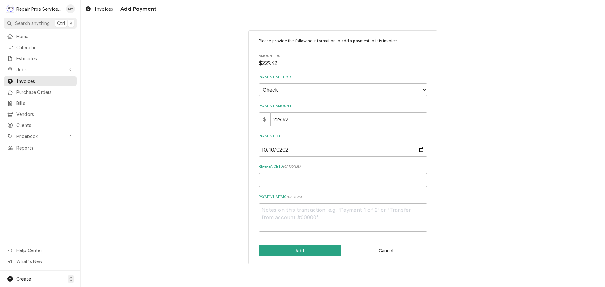
type input "1"
type textarea "x"
type input "10"
type textarea "x"
type input "100"
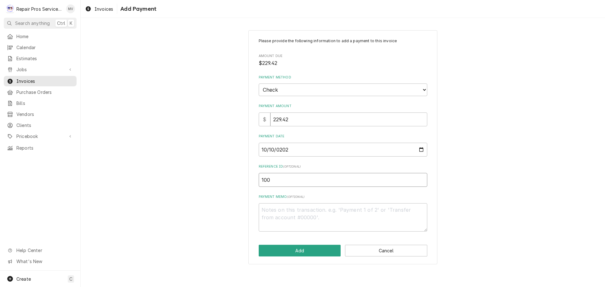
type textarea "x"
type input "1000"
type textarea "x"
type input "10002"
paste textarea "111118"
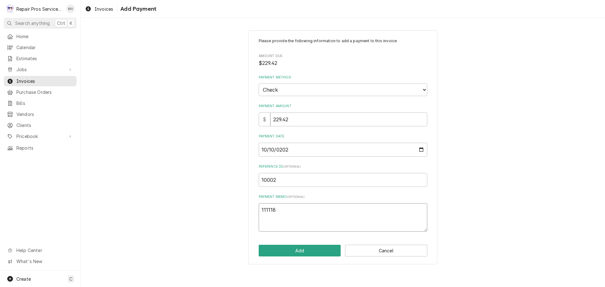
type textarea "x"
type textarea "111118"
click at [303, 254] on button "Add" at bounding box center [300, 251] width 82 height 12
type textarea "x"
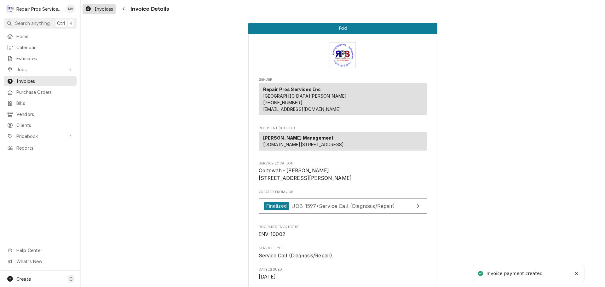
click at [107, 7] on span "Invoices" at bounding box center [103, 9] width 19 height 7
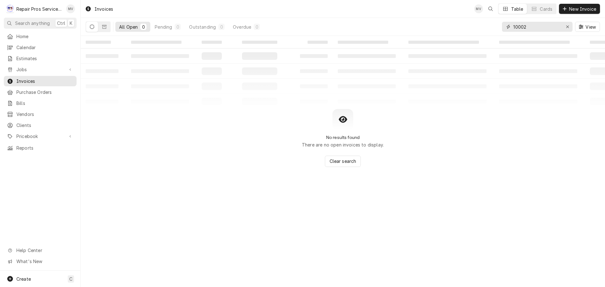
click at [528, 27] on input "10002" at bounding box center [536, 27] width 47 height 10
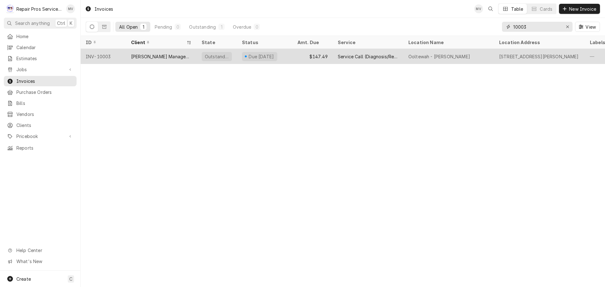
type input "10003"
click at [174, 63] on tr "INV-10003 [PERSON_NAME] Management Outstanding Due [DATE] $147.49 Service Call …" at bounding box center [464, 56] width 766 height 15
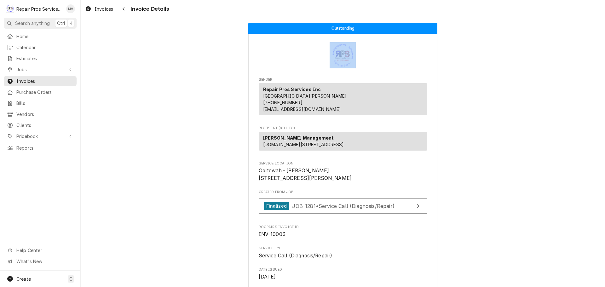
drag, startPoint x: 132, startPoint y: 71, endPoint x: 132, endPoint y: 86, distance: 15.1
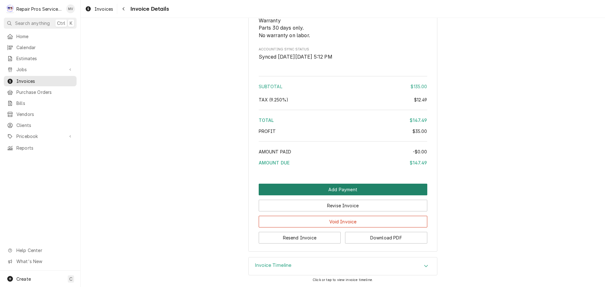
scroll to position [983, 0]
click at [323, 194] on button "Add Payment" at bounding box center [343, 190] width 169 height 12
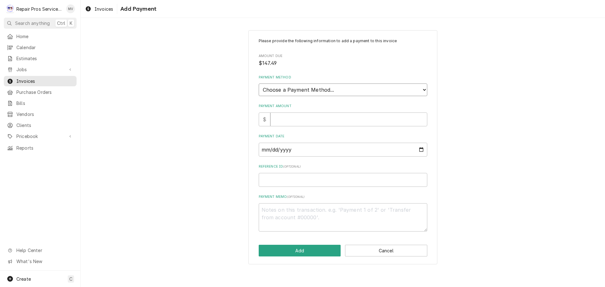
click at [292, 91] on select "Choose a Payment Method... Cash Check Credit/Debit Card ACH/eCheck Other" at bounding box center [343, 89] width 169 height 13
select select "2"
click at [259, 83] on select "Choose a Payment Method... Cash Check Credit/Debit Card ACH/eCheck Other" at bounding box center [343, 89] width 169 height 13
type textarea "x"
type input "1"
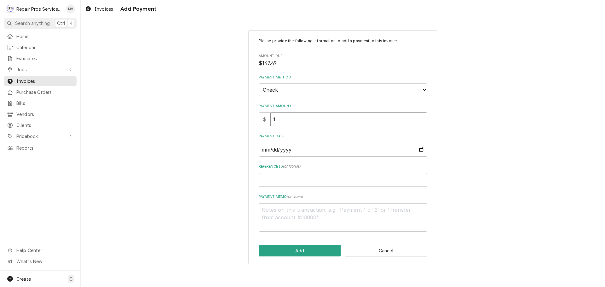
type textarea "x"
type input "14"
type textarea "x"
type input "147"
type textarea "x"
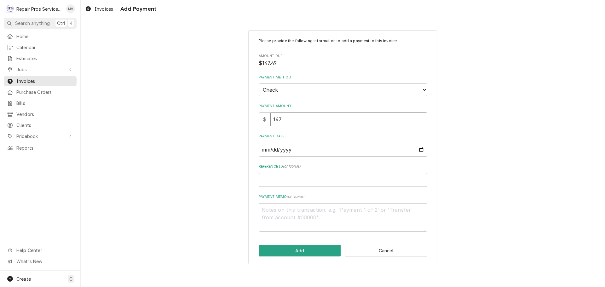
type input "147.4"
type textarea "x"
type input "147.49"
type input "0002-10-10"
type textarea "x"
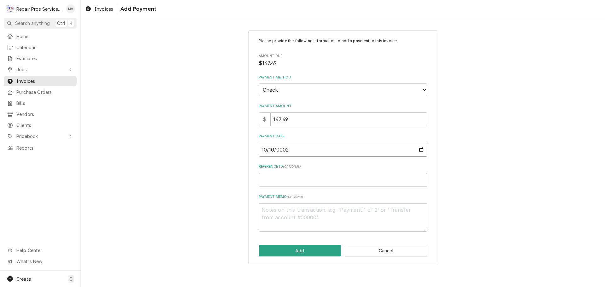
type input "0020-10-10"
type textarea "x"
type input "0202-10-10"
type textarea "x"
type input "2025-10-10"
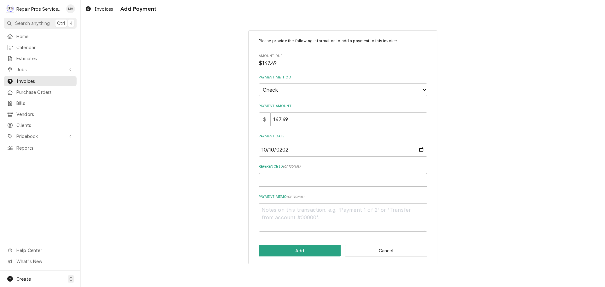
type textarea "x"
type input "1"
type textarea "x"
type input "10"
type textarea "x"
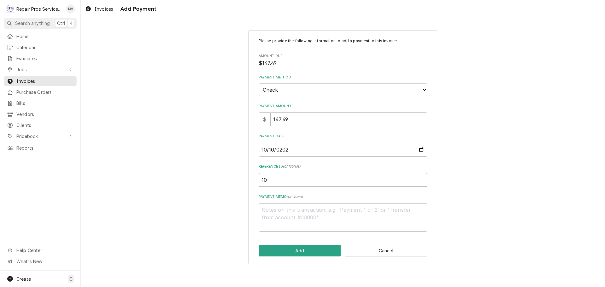
type input "100"
type textarea "x"
type input "1000"
type textarea "x"
type input "10003"
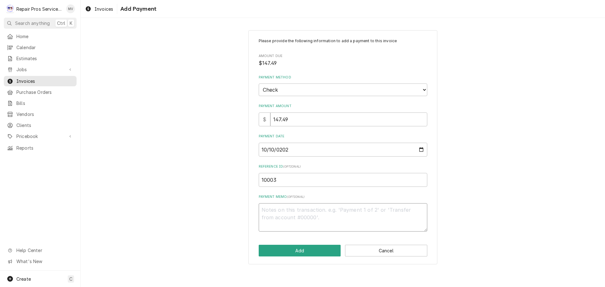
paste textarea "111118"
type textarea "x"
type textarea "111118"
click at [303, 251] on button "Add" at bounding box center [300, 251] width 82 height 12
type textarea "x"
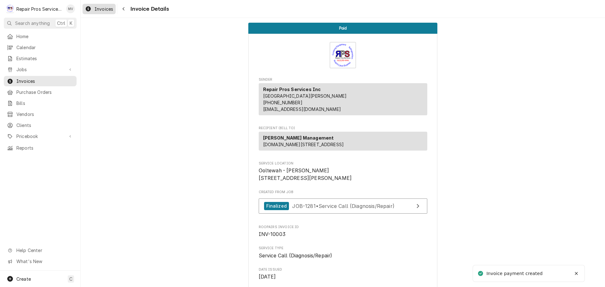
drag, startPoint x: 102, startPoint y: 8, endPoint x: 109, endPoint y: 8, distance: 6.9
click at [102, 8] on span "Invoices" at bounding box center [103, 9] width 19 height 7
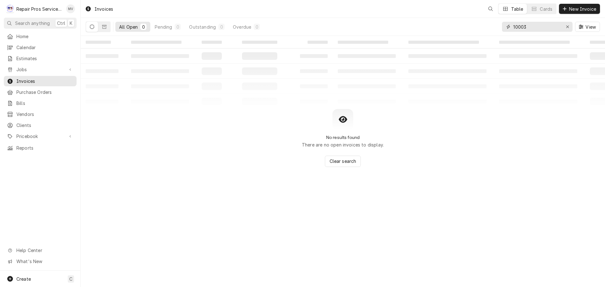
click at [540, 29] on input "10003" at bounding box center [536, 27] width 47 height 10
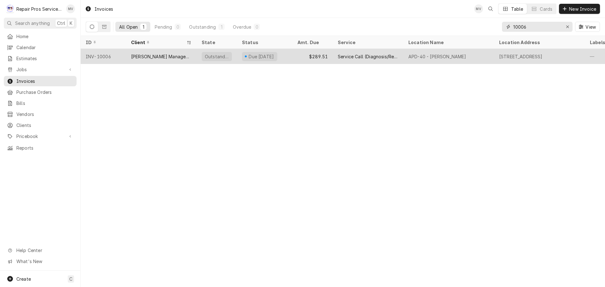
type input "10006"
click at [119, 61] on div "INV-10006" at bounding box center [103, 56] width 45 height 15
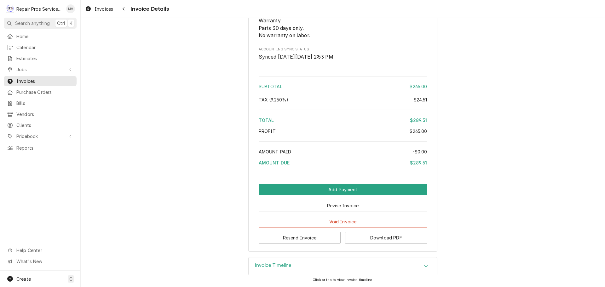
scroll to position [876, 0]
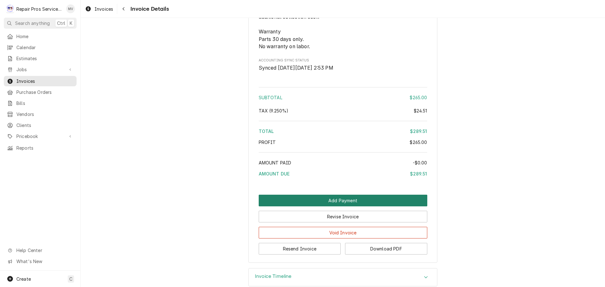
click at [317, 206] on button "Add Payment" at bounding box center [343, 201] width 169 height 12
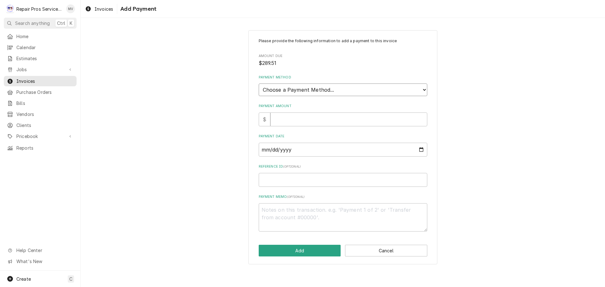
click at [280, 87] on select "Choose a Payment Method... Cash Check Credit/Debit Card ACH/eCheck Other" at bounding box center [343, 89] width 169 height 13
select select "2"
click at [259, 83] on select "Choose a Payment Method... Cash Check Credit/Debit Card ACH/eCheck Other" at bounding box center [343, 89] width 169 height 13
type textarea "x"
type input "2"
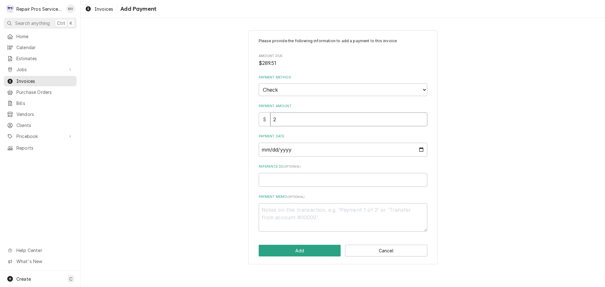
type textarea "x"
type input "28"
type textarea "x"
type input "289"
type textarea "x"
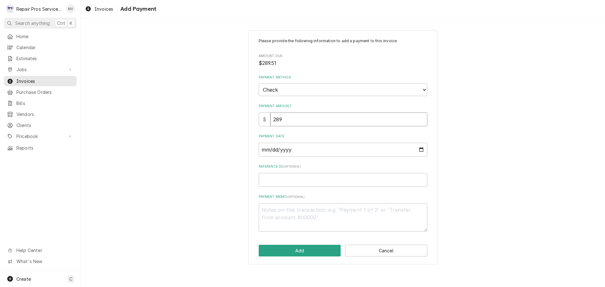
type input "289.5"
type textarea "x"
type input "289.51"
type input "0002-10-10"
type textarea "x"
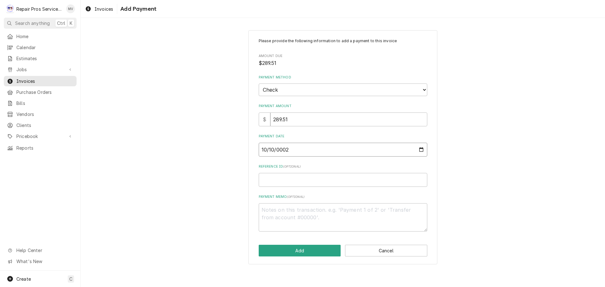
type input "0020-10-10"
type textarea "x"
type input "0200-10-10"
type textarea "x"
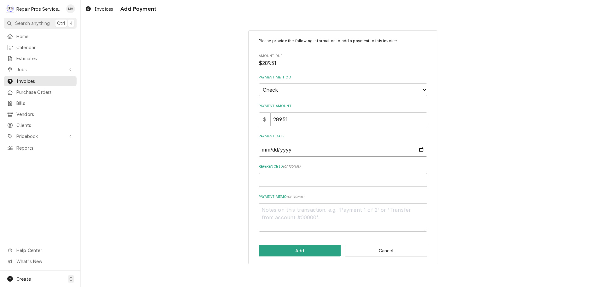
type input "0002-10-10"
type textarea "x"
type input "0025-10-10"
type textarea "x"
type input "0002-10-10"
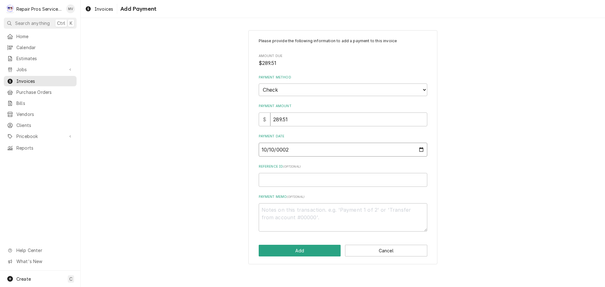
type textarea "x"
type input "0020-10-10"
type textarea "x"
type input "0202-10-10"
type textarea "x"
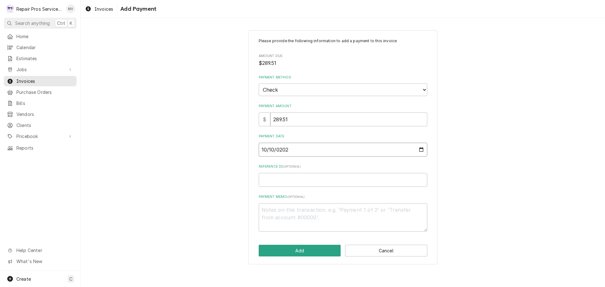
type input "[DATE]"
type textarea "x"
type input "1"
type textarea "x"
type input "10"
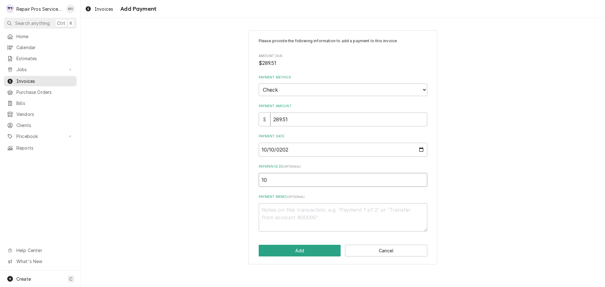
type textarea "x"
type input "100"
type textarea "x"
type input "1000"
type textarea "x"
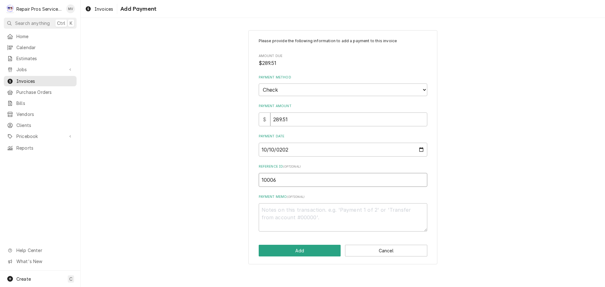
type input "10006"
paste textarea "111118"
type textarea "x"
type textarea "111118"
click at [297, 256] on div "Please provide the following information to add a payment to this invoice Amoun…" at bounding box center [342, 147] width 189 height 234
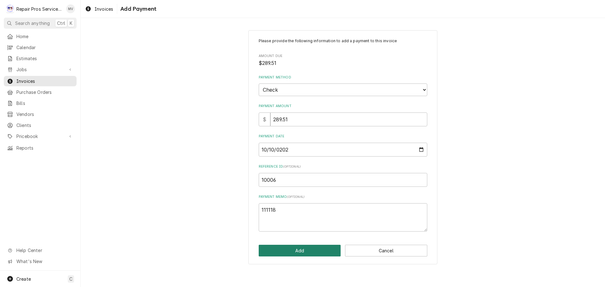
click at [297, 249] on button "Add" at bounding box center [300, 251] width 82 height 12
type textarea "x"
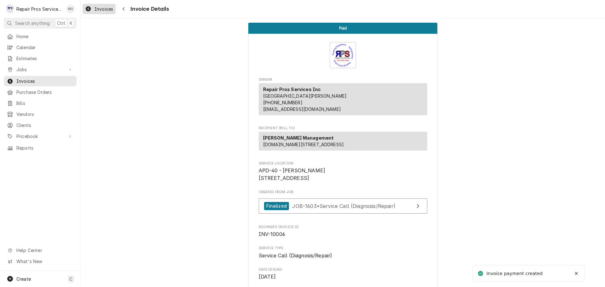
click at [93, 7] on div "Invoices" at bounding box center [99, 9] width 31 height 8
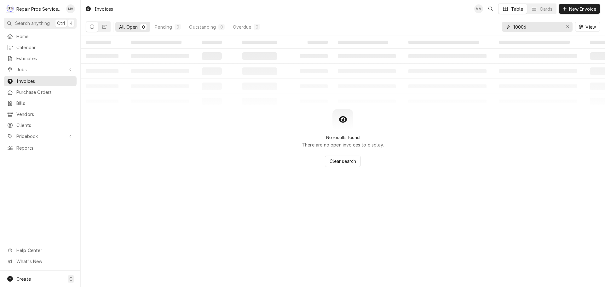
drag, startPoint x: 0, startPoint y: 0, endPoint x: 538, endPoint y: 26, distance: 538.6
click at [538, 26] on input "10006" at bounding box center [536, 27] width 47 height 10
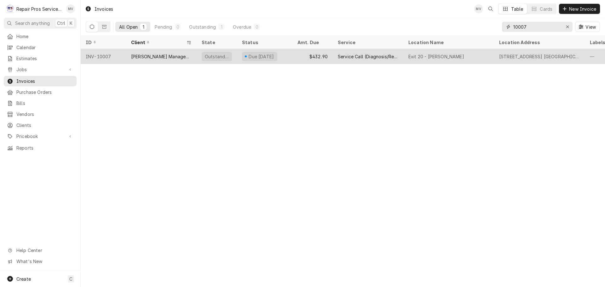
type input "10007"
click at [120, 57] on div "INV-10007" at bounding box center [103, 56] width 45 height 15
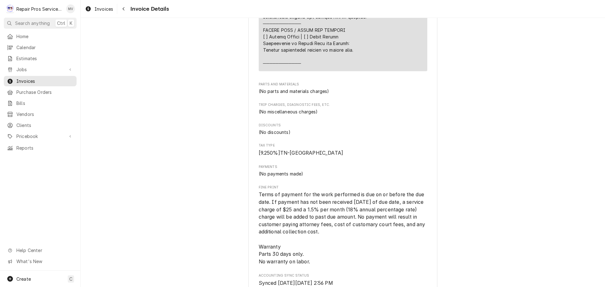
scroll to position [1003, 0]
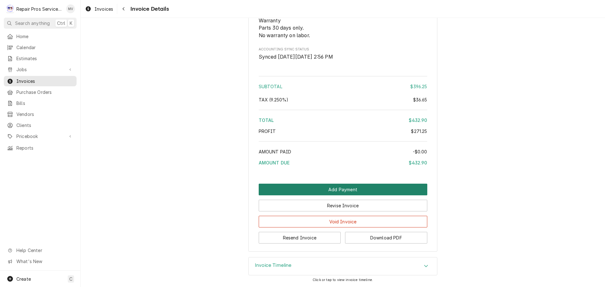
click at [316, 186] on button "Add Payment" at bounding box center [343, 190] width 169 height 12
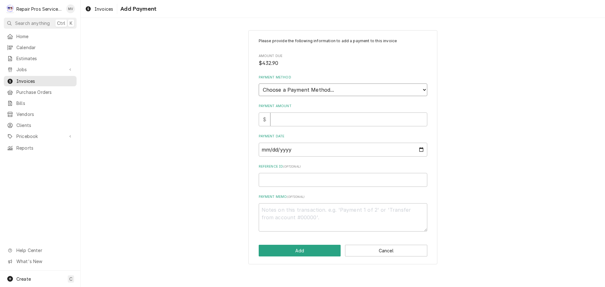
click at [290, 91] on select "Choose a Payment Method... Cash Check Credit/Debit Card ACH/eCheck Other" at bounding box center [343, 89] width 169 height 13
select select "2"
click at [259, 83] on select "Choose a Payment Method... Cash Check Credit/Debit Card ACH/eCheck Other" at bounding box center [343, 89] width 169 height 13
type textarea "x"
type input "4"
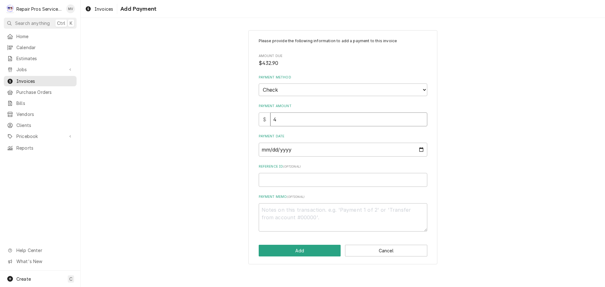
type textarea "x"
type input "43"
type textarea "x"
type input "432"
type textarea "x"
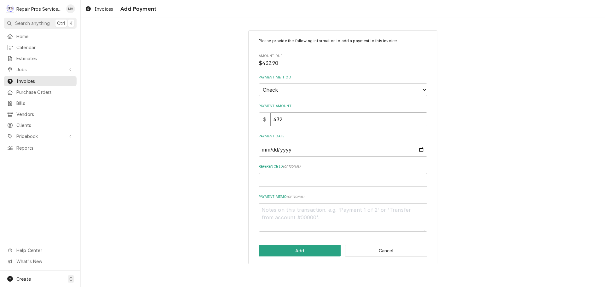
type input "432.9"
type textarea "x"
type input "432.90"
type input "0002-10-10"
type textarea "x"
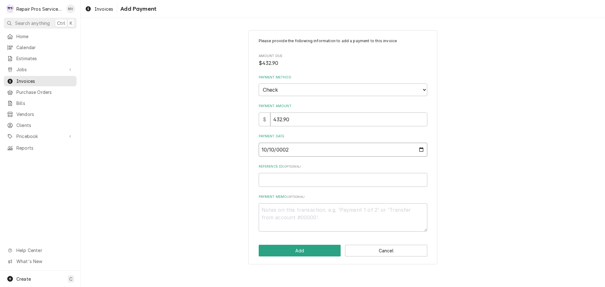
type input "0020-10-10"
type textarea "x"
type input "0202-10-10"
type textarea "x"
type input "[DATE]"
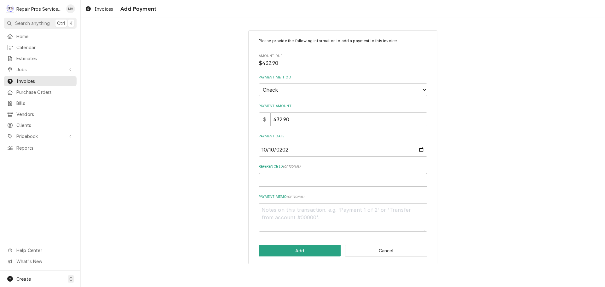
type textarea "x"
type input "1"
type textarea "x"
type input "10"
type textarea "x"
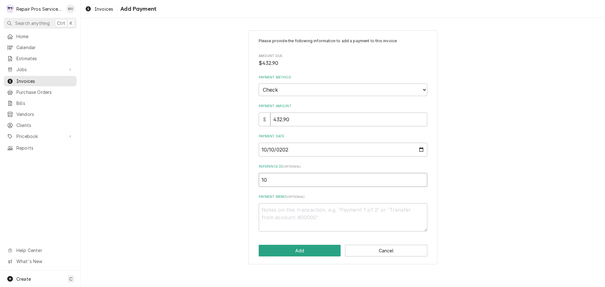
type input "100"
type textarea "x"
type input "1000"
type textarea "x"
type input "10007"
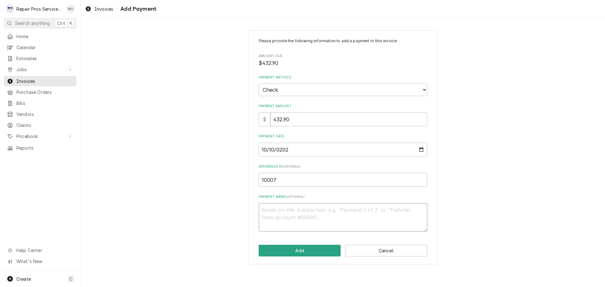
paste textarea "111118"
type textarea "x"
type textarea "111118"
click at [292, 255] on button "Add" at bounding box center [300, 251] width 82 height 12
type textarea "x"
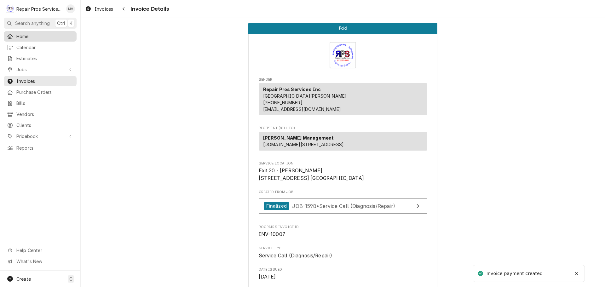
click at [23, 39] on link "Home" at bounding box center [40, 36] width 73 height 10
